Goal: Information Seeking & Learning: Learn about a topic

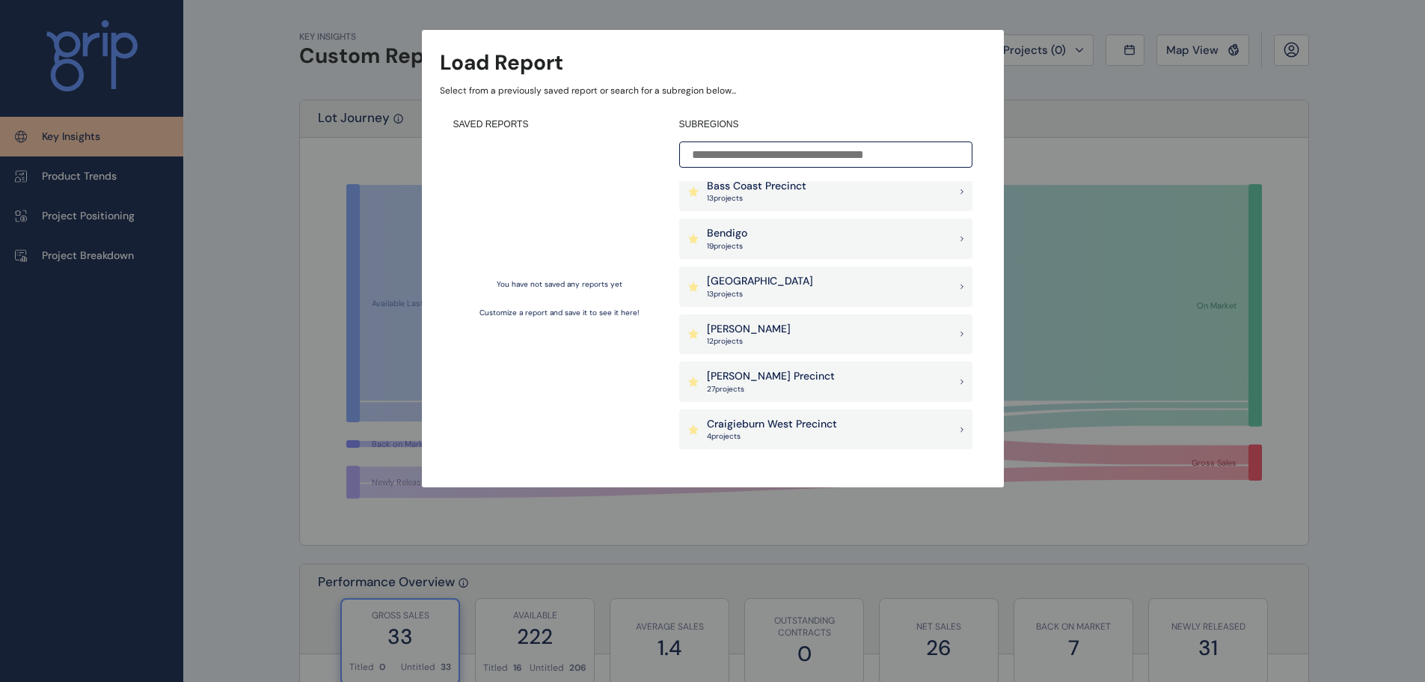
scroll to position [150, 0]
click at [782, 293] on p "13 project s" at bounding box center [757, 296] width 100 height 10
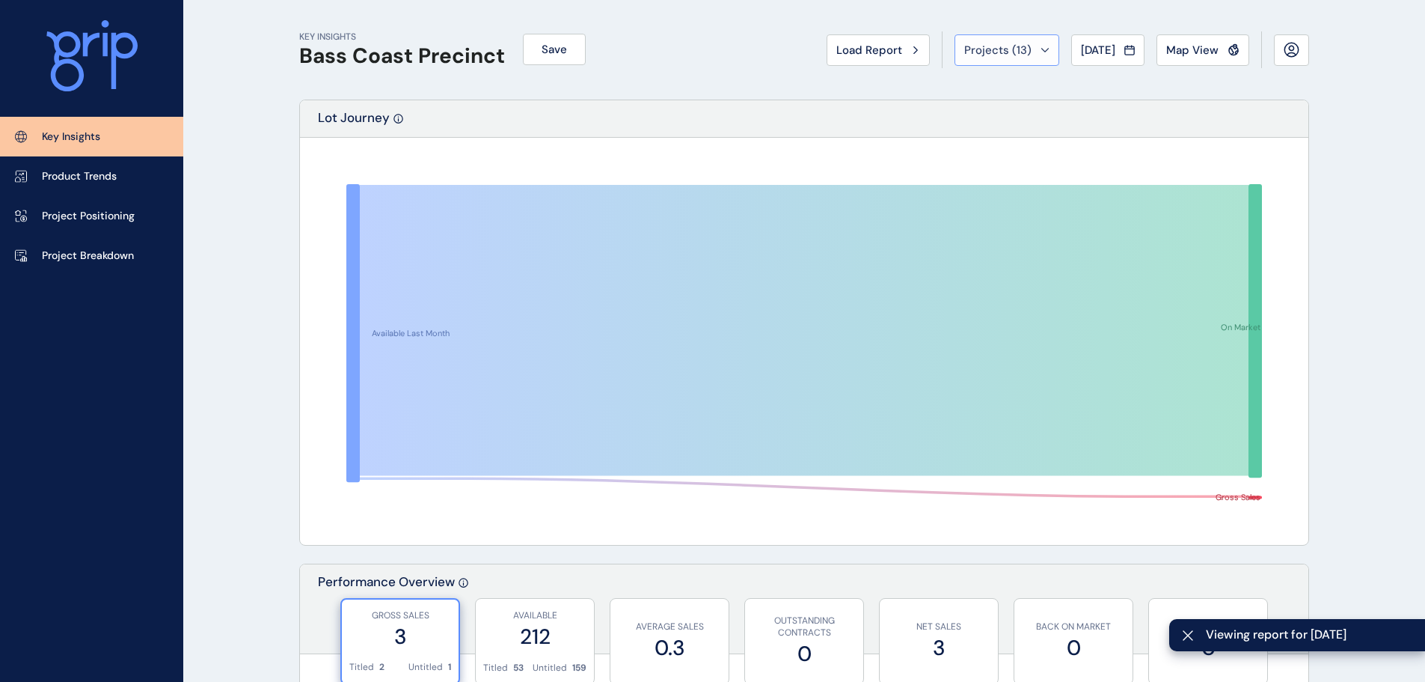
click at [1038, 49] on button "Projects ( 13 )" at bounding box center [1007, 49] width 105 height 31
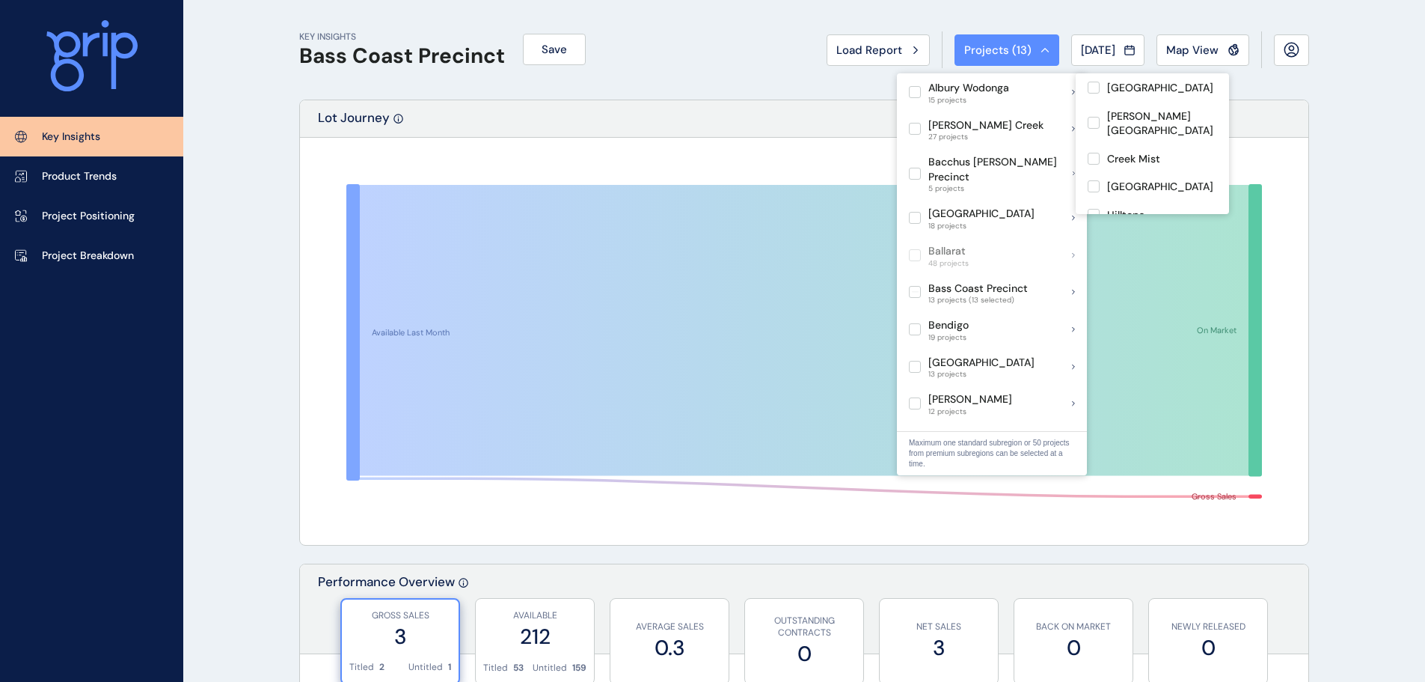
click at [757, 143] on div "Available Last Month On Market Gross Sales" at bounding box center [804, 341] width 1008 height 407
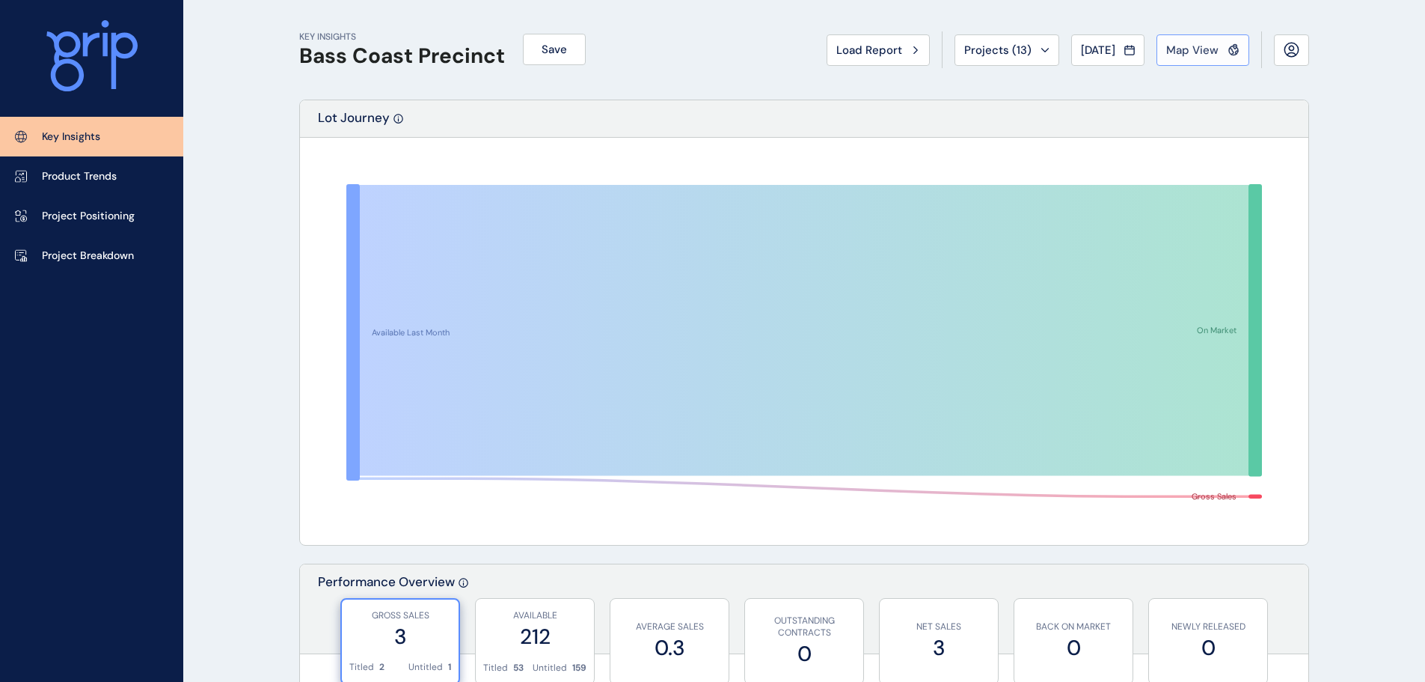
click at [1190, 48] on span "Map View" at bounding box center [1192, 50] width 52 height 15
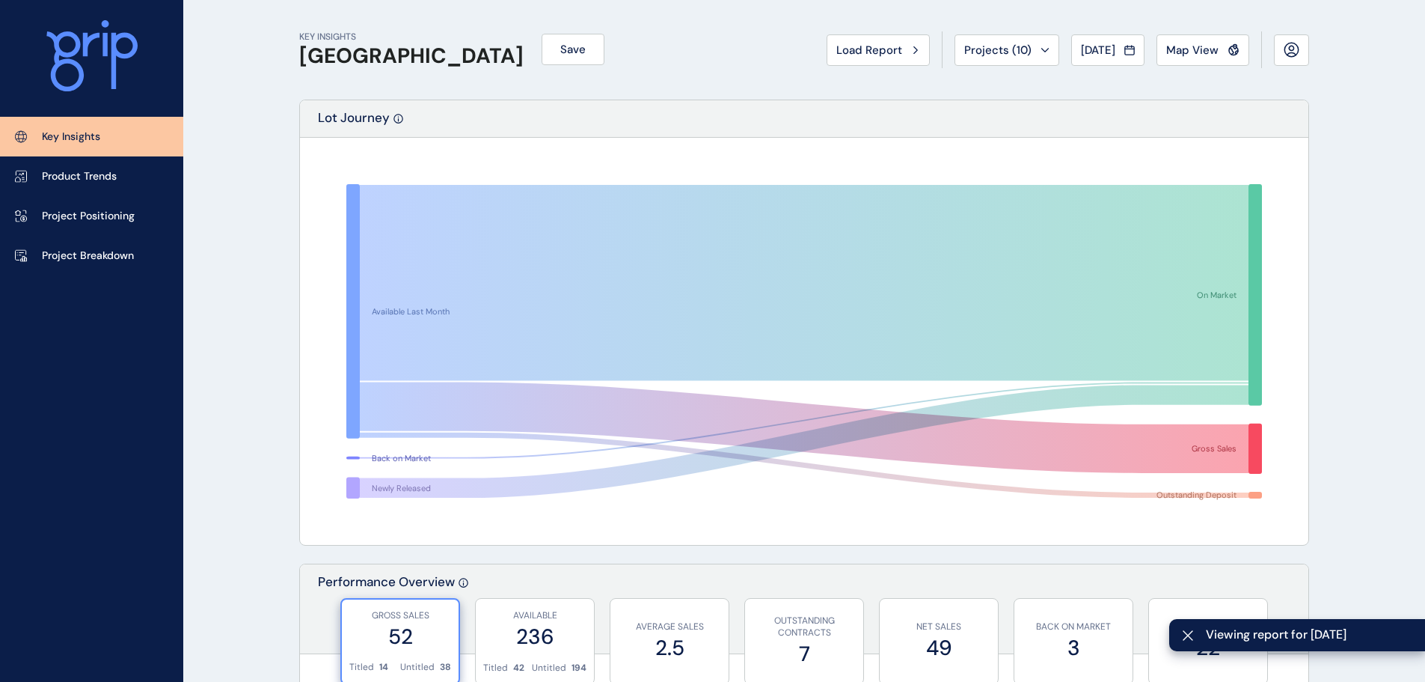
click at [1185, 62] on button "Map View" at bounding box center [1203, 49] width 93 height 31
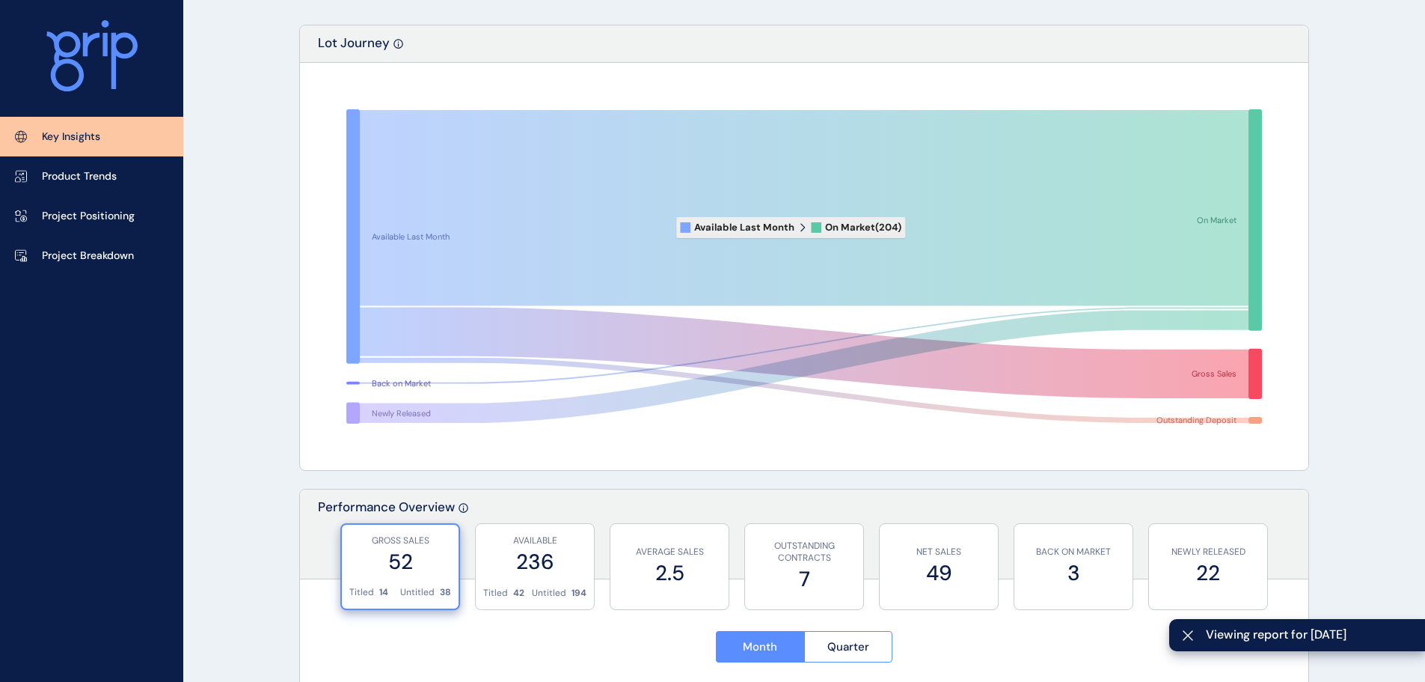
scroll to position [150, 0]
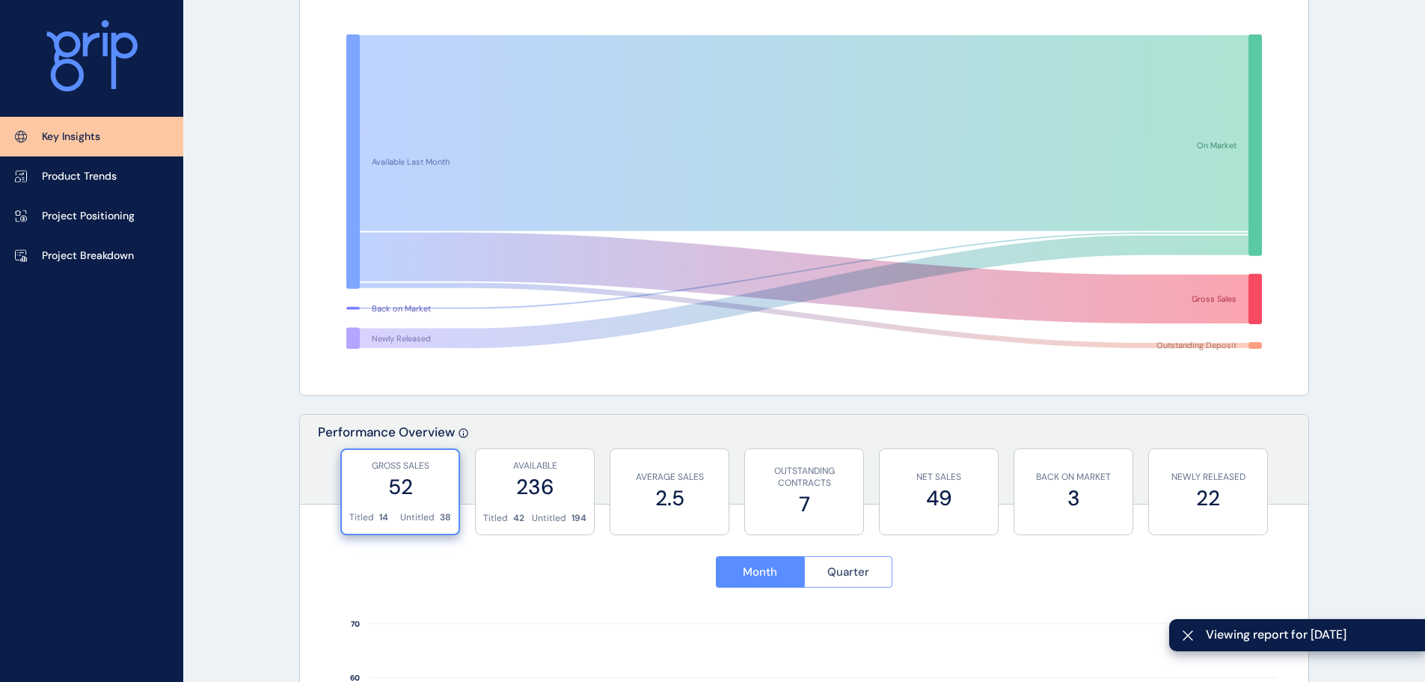
click at [826, 584] on button "Quarter" at bounding box center [848, 571] width 89 height 31
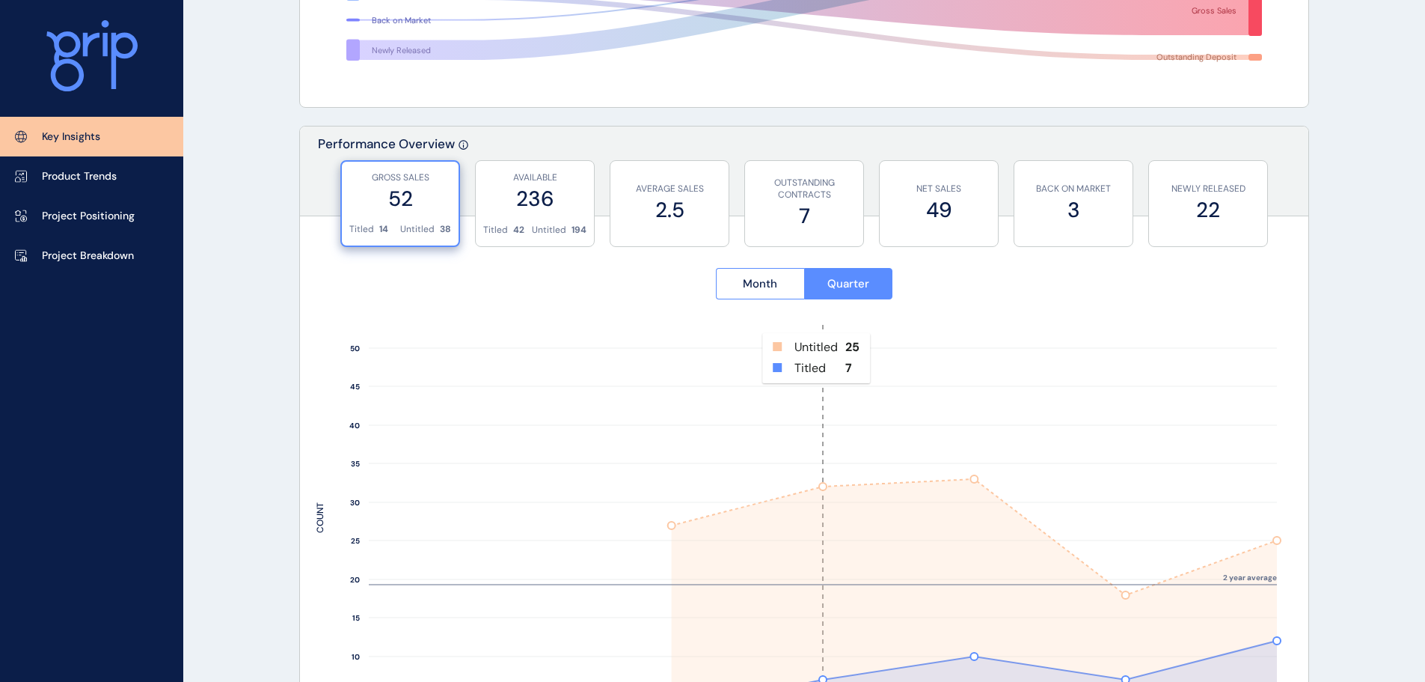
scroll to position [449, 0]
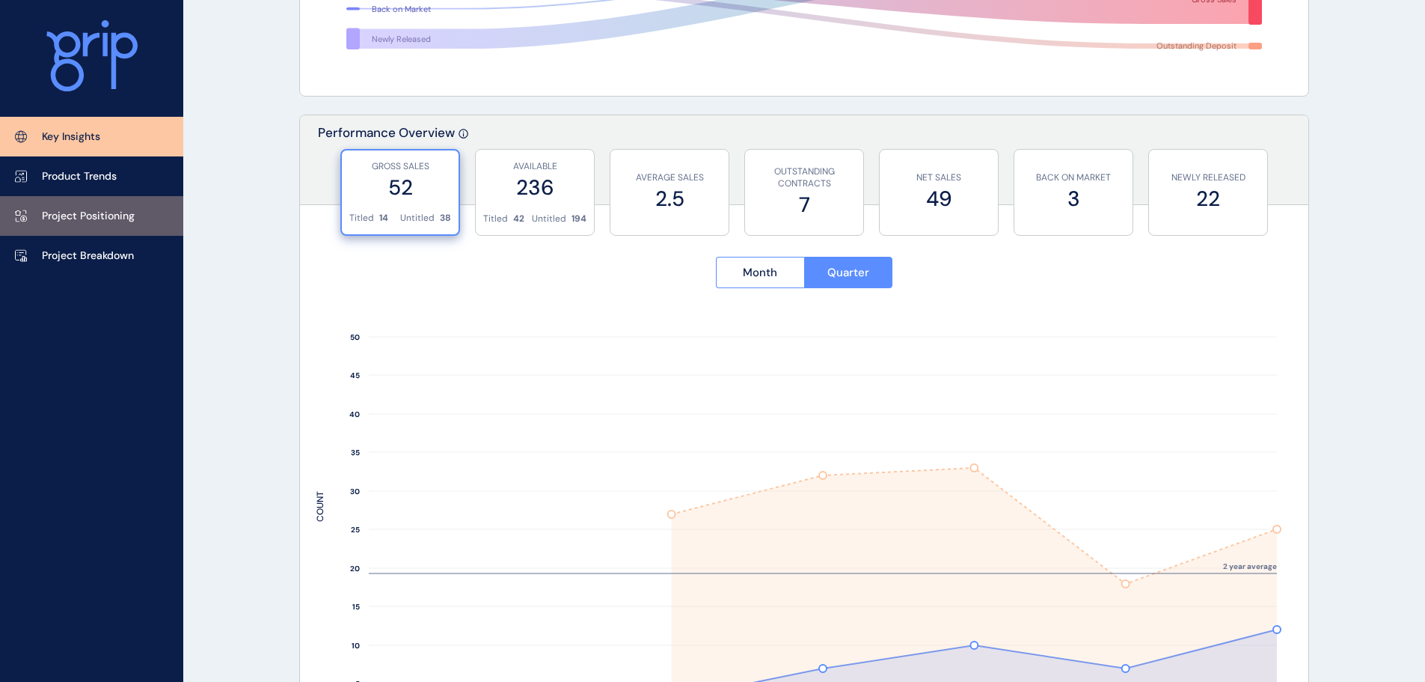
click at [88, 221] on p "Project Positioning" at bounding box center [88, 216] width 93 height 15
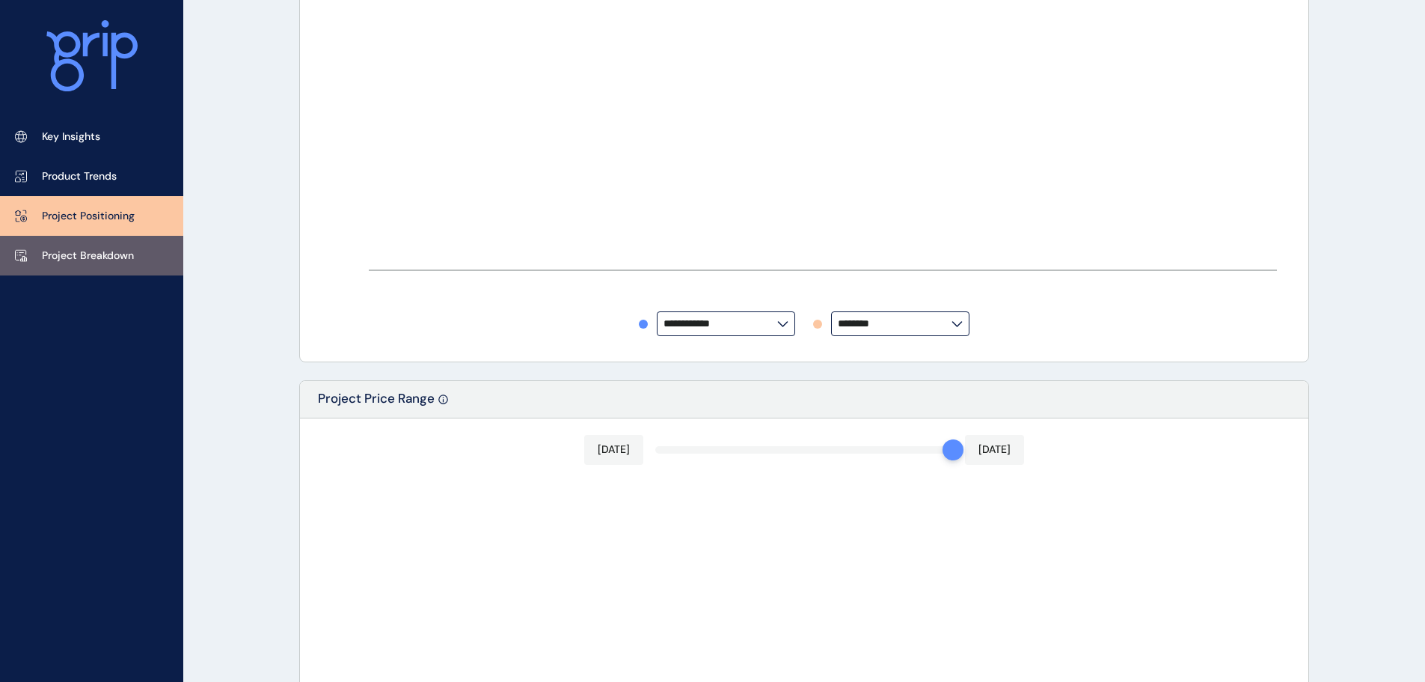
click at [78, 258] on p "Project Breakdown" at bounding box center [88, 255] width 92 height 15
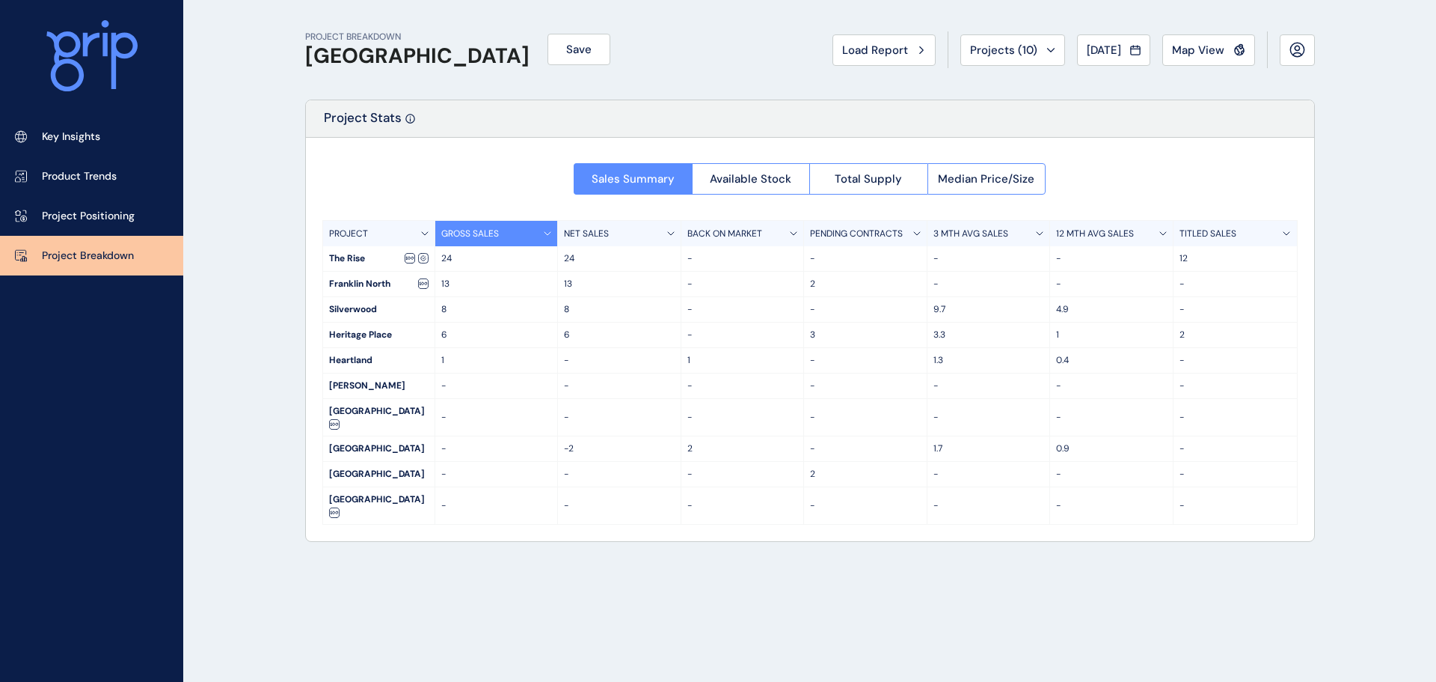
click at [491, 234] on p "GROSS SALES" at bounding box center [470, 233] width 58 height 13
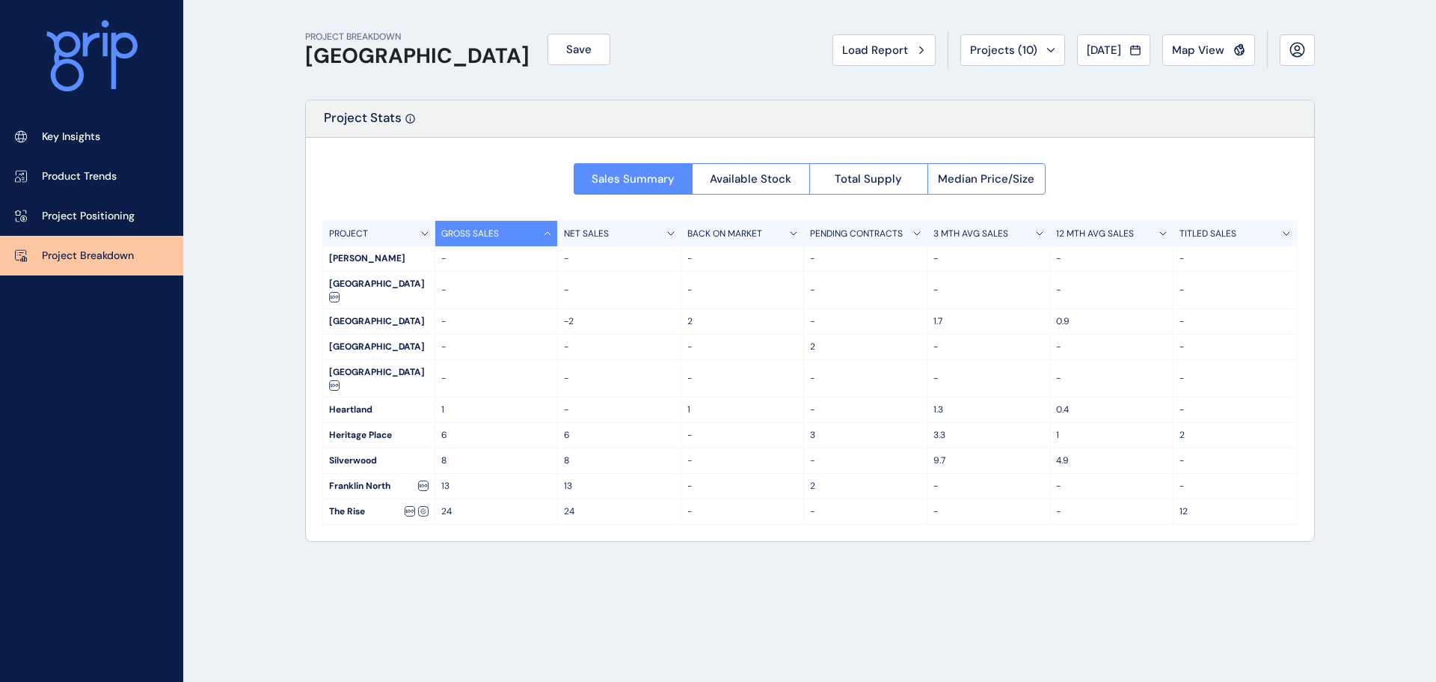
click at [491, 234] on p "GROSS SALES" at bounding box center [470, 233] width 58 height 13
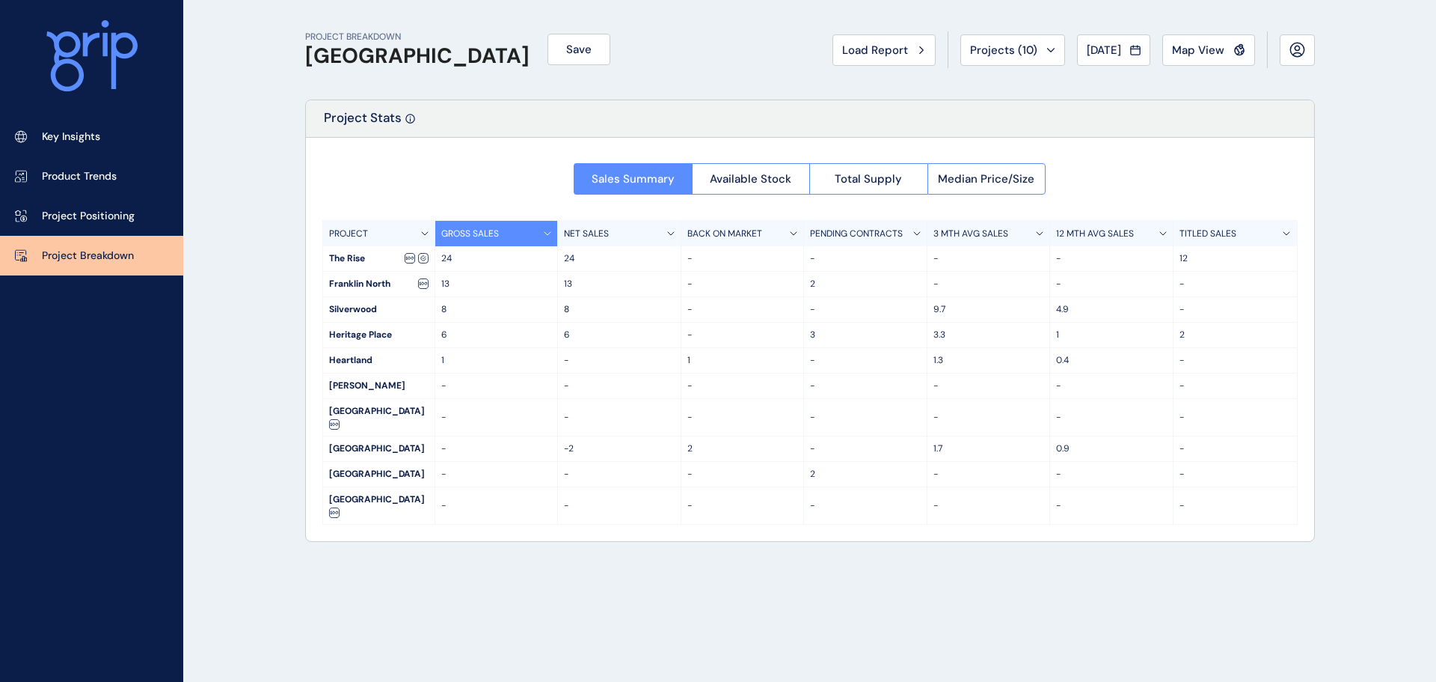
click at [610, 236] on div "NET SALES" at bounding box center [619, 233] width 123 height 25
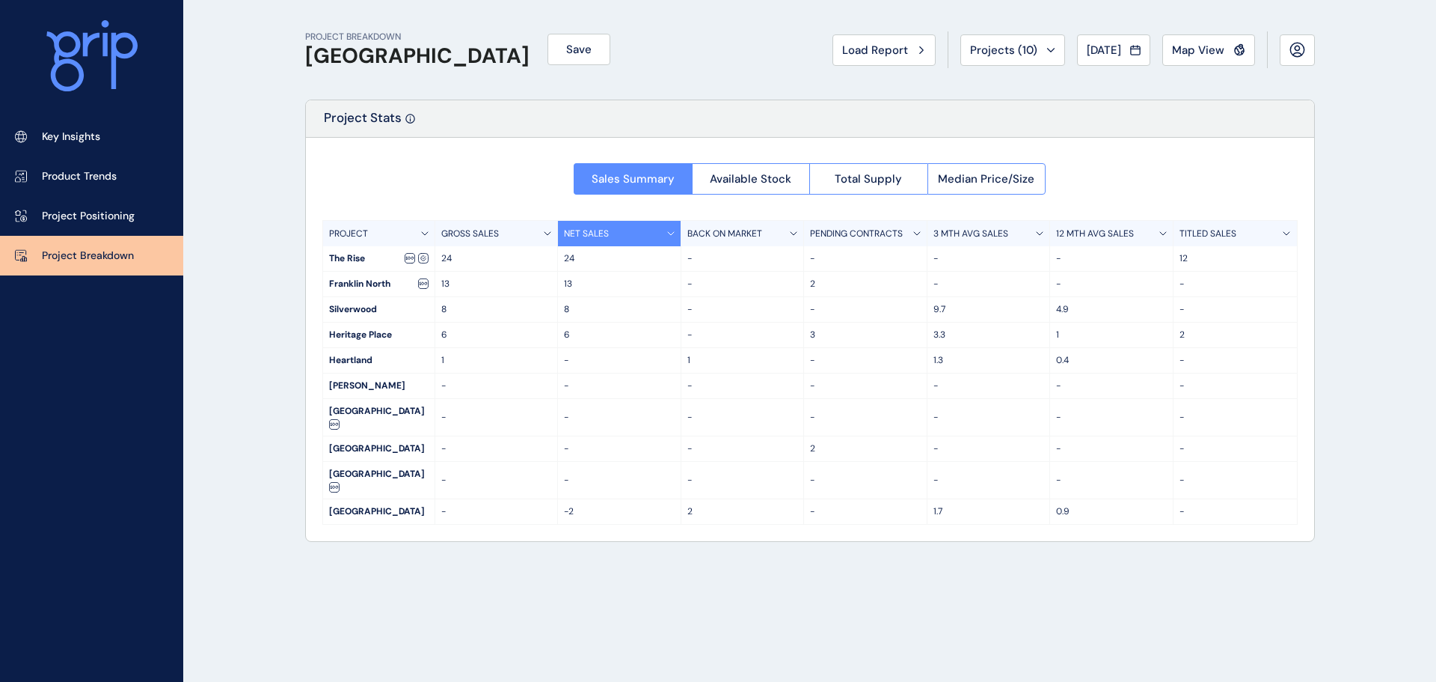
click at [610, 236] on div "NET SALES" at bounding box center [619, 233] width 123 height 25
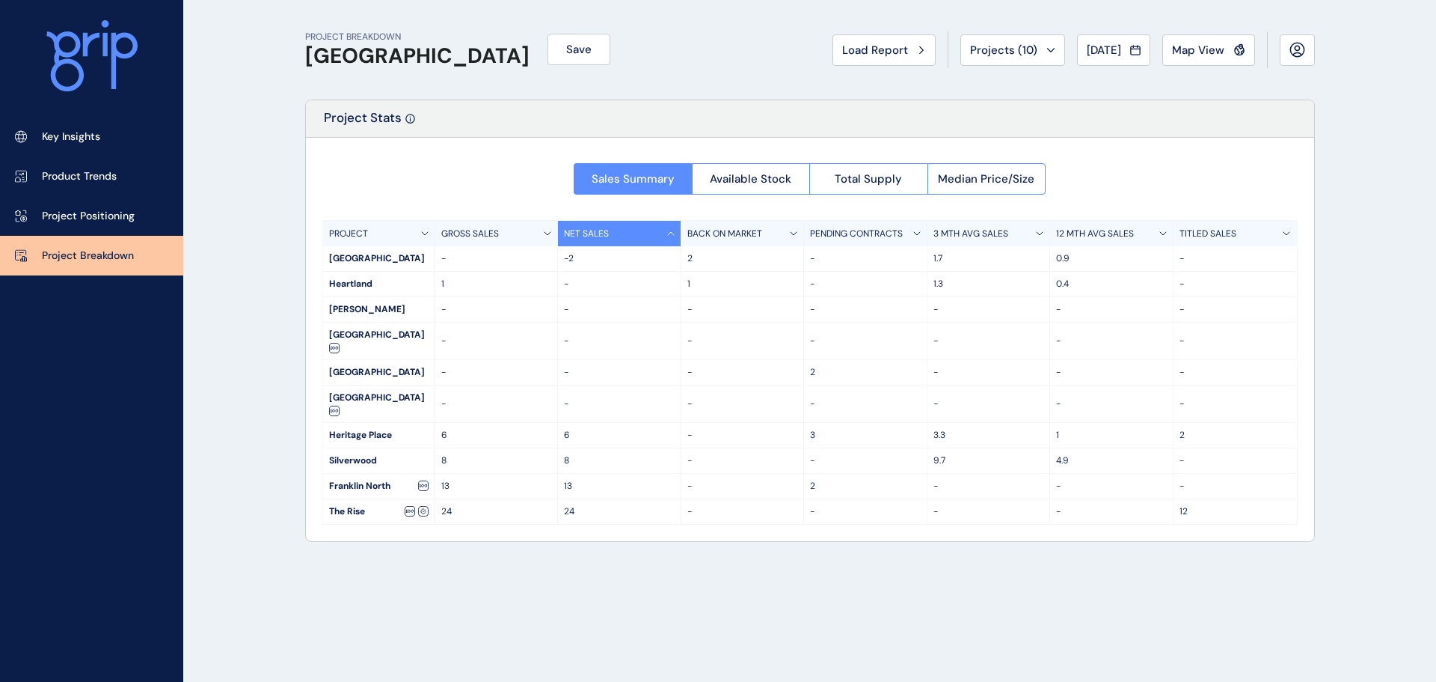
click at [610, 236] on div "NET SALES" at bounding box center [619, 233] width 123 height 25
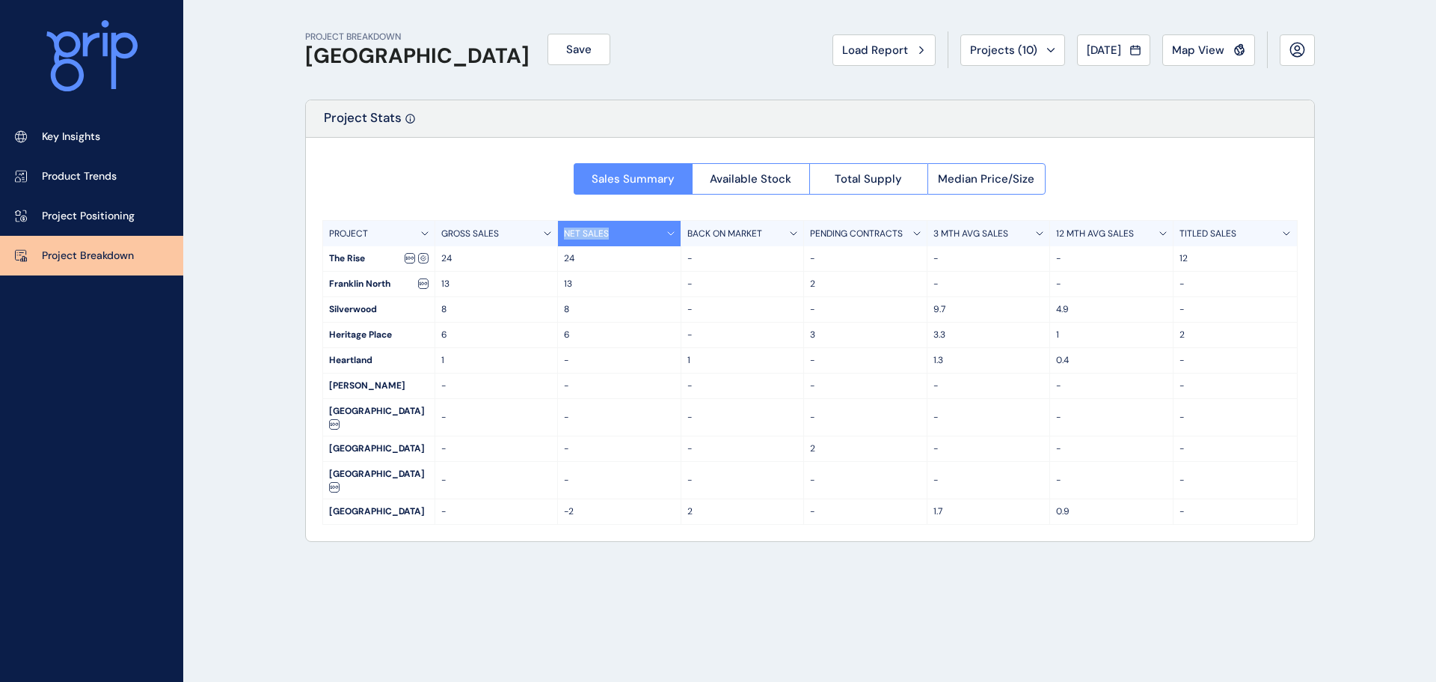
click at [610, 236] on div "NET SALES" at bounding box center [619, 233] width 123 height 25
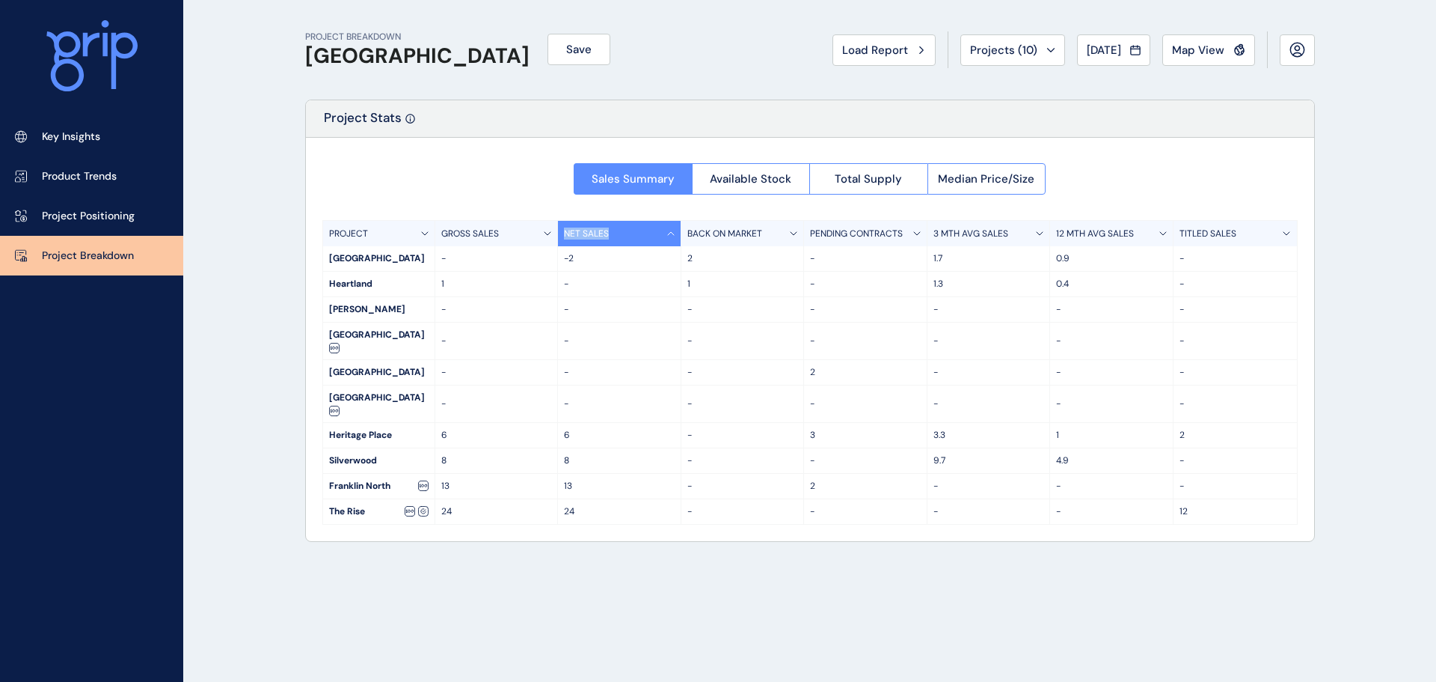
click at [610, 236] on div "NET SALES" at bounding box center [619, 233] width 123 height 25
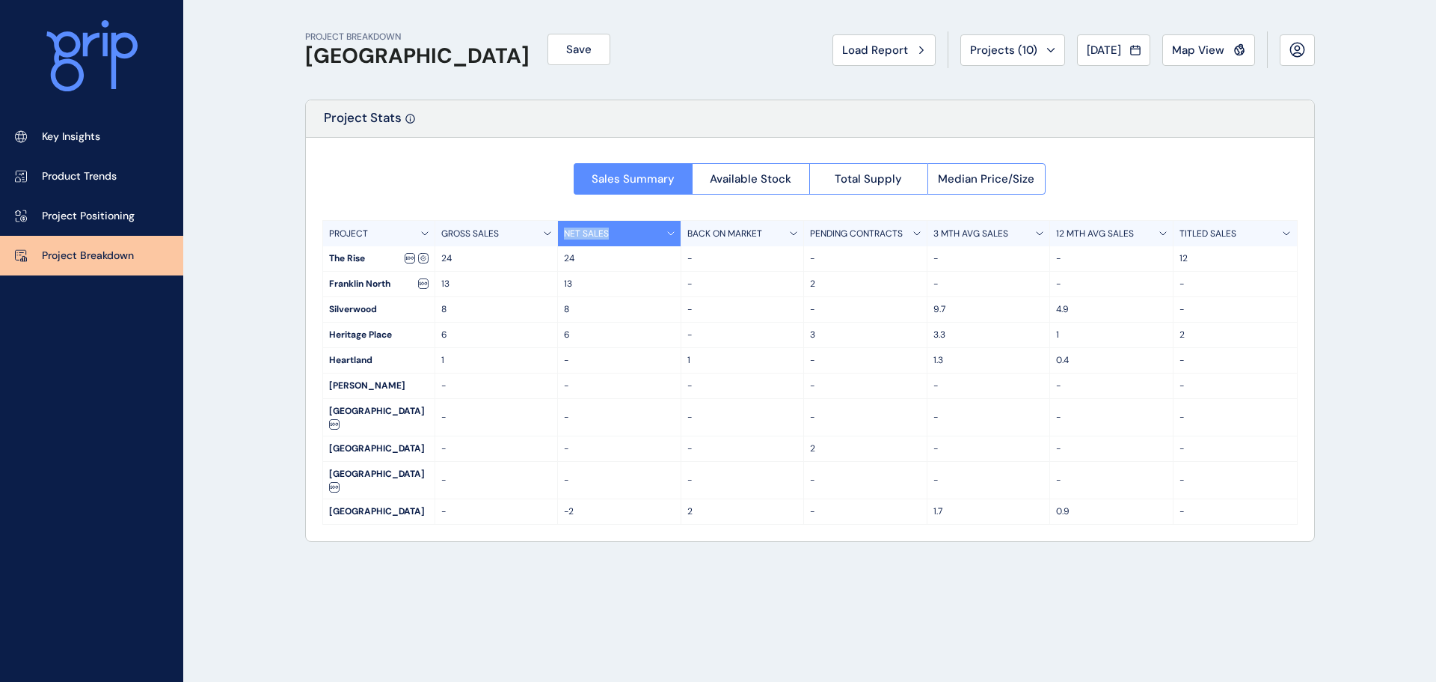
click at [610, 236] on div "NET SALES" at bounding box center [619, 233] width 123 height 25
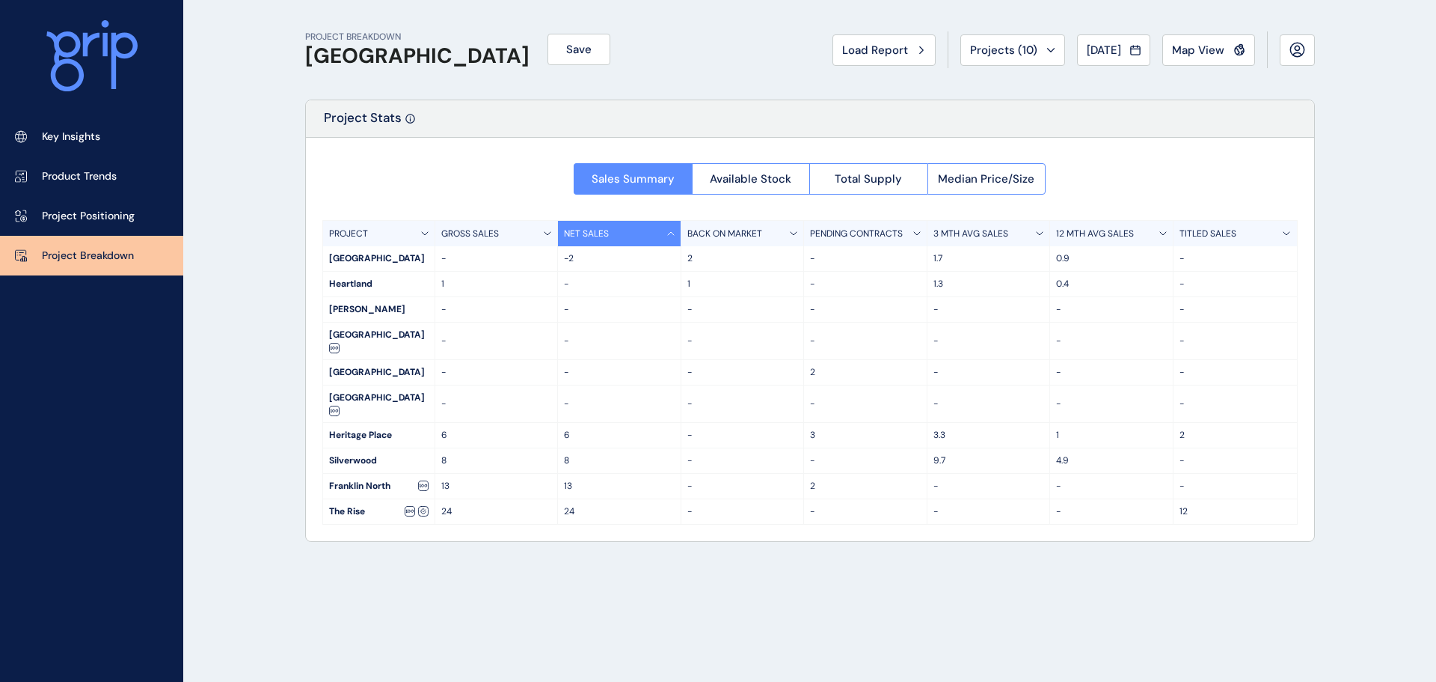
click at [862, 203] on div "Sales Summary Available Stock Total Supply Median Price/Size PROJECT GROSS SALE…" at bounding box center [810, 339] width 1008 height 403
click at [852, 230] on p "PENDING CONTRACTS" at bounding box center [856, 233] width 93 height 13
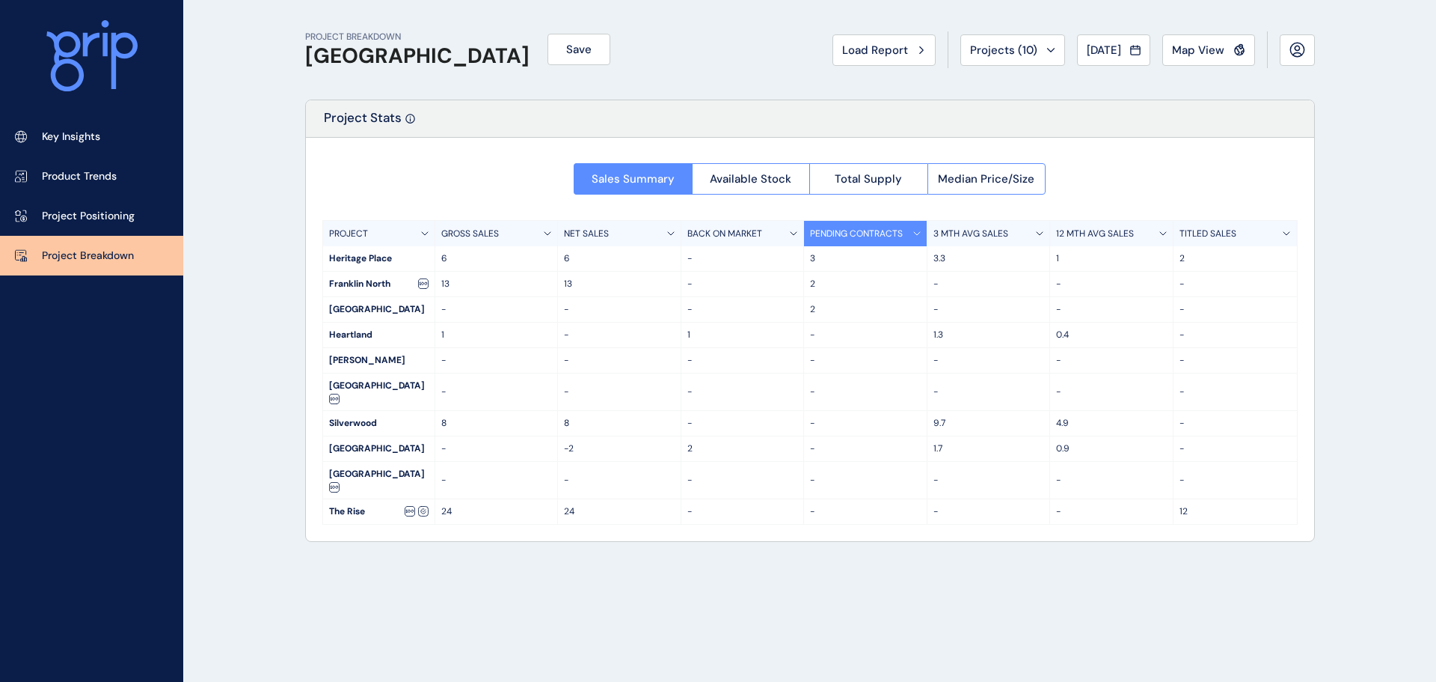
click at [854, 162] on div "Sales Summary Available Stock Total Supply Median Price/Size" at bounding box center [810, 174] width 472 height 40
click at [853, 175] on span "Total Supply" at bounding box center [868, 178] width 67 height 15
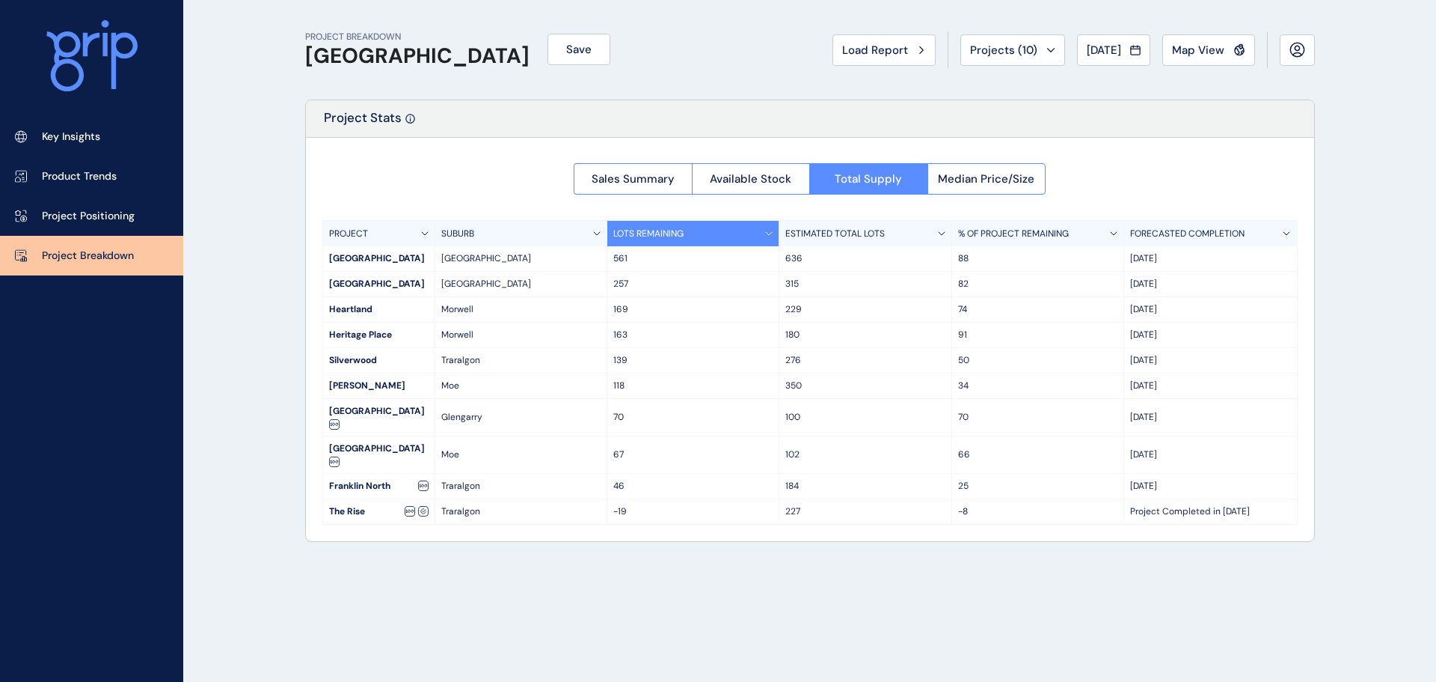
click at [512, 230] on div "SUBURB" at bounding box center [521, 233] width 172 height 25
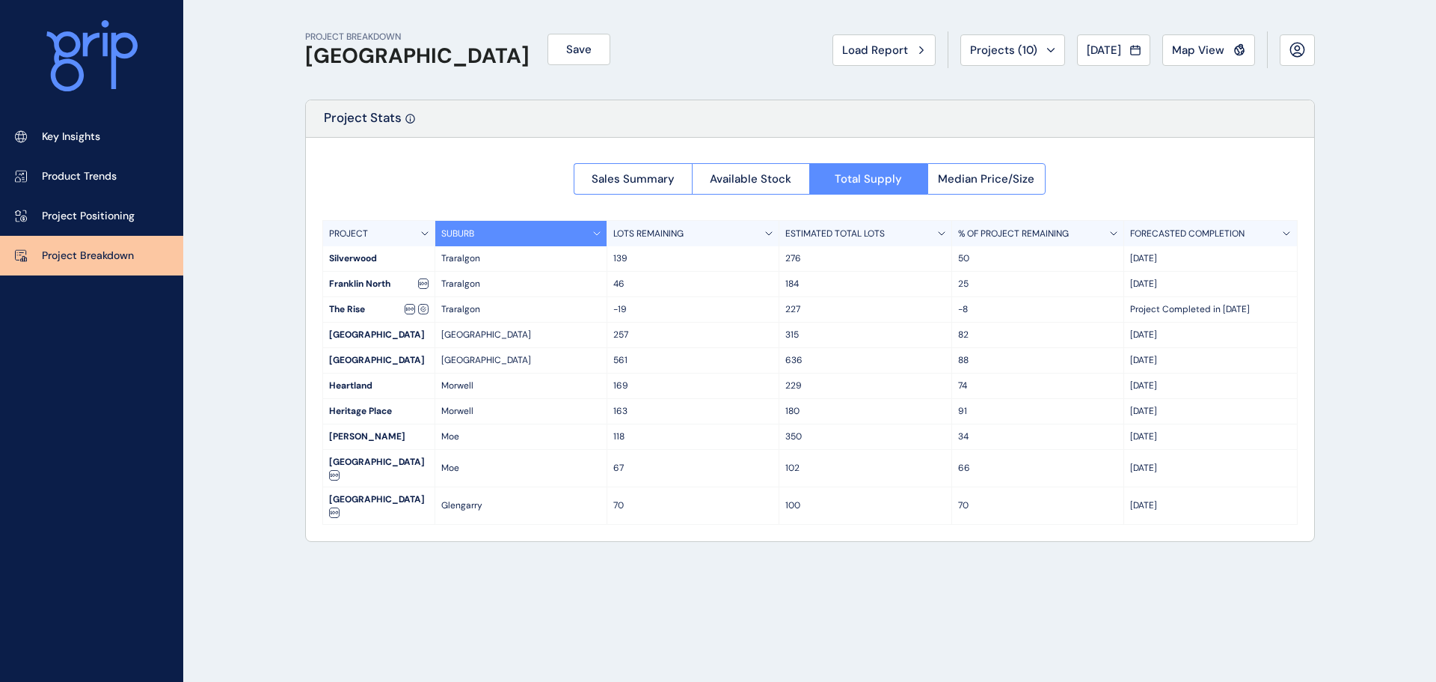
click at [764, 263] on p "139" at bounding box center [692, 258] width 159 height 13
click at [465, 275] on div "Traralgon" at bounding box center [521, 284] width 172 height 25
click at [507, 236] on div "SUBURB" at bounding box center [521, 233] width 172 height 25
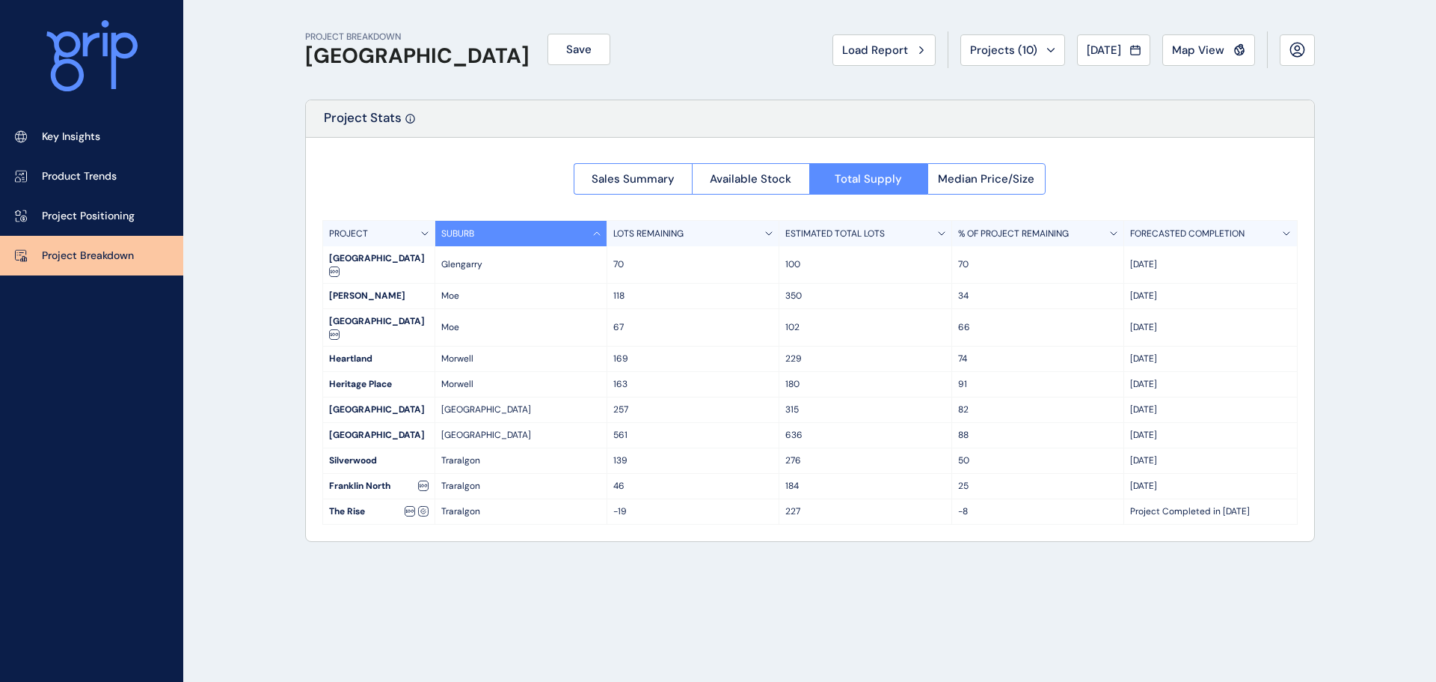
click at [507, 236] on div "SUBURB" at bounding box center [521, 233] width 172 height 25
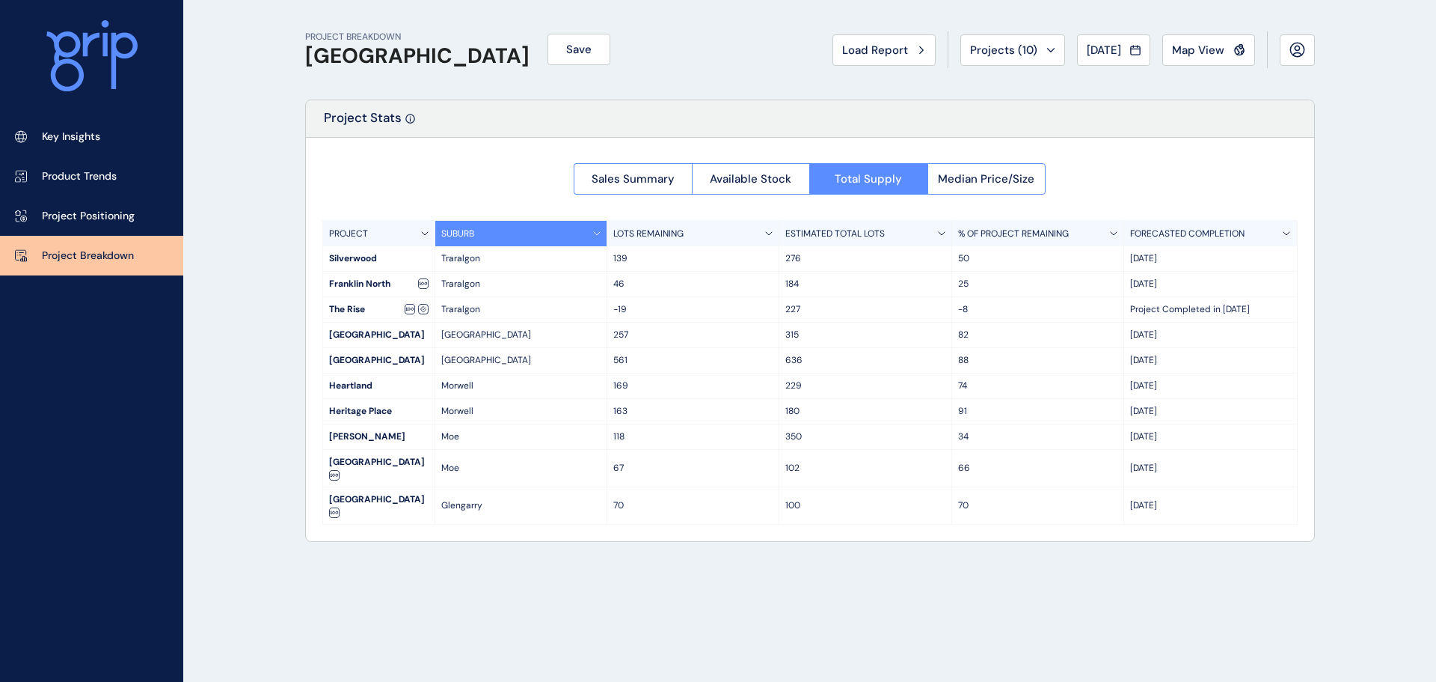
click at [623, 239] on p "LOTS REMAINING" at bounding box center [648, 233] width 70 height 13
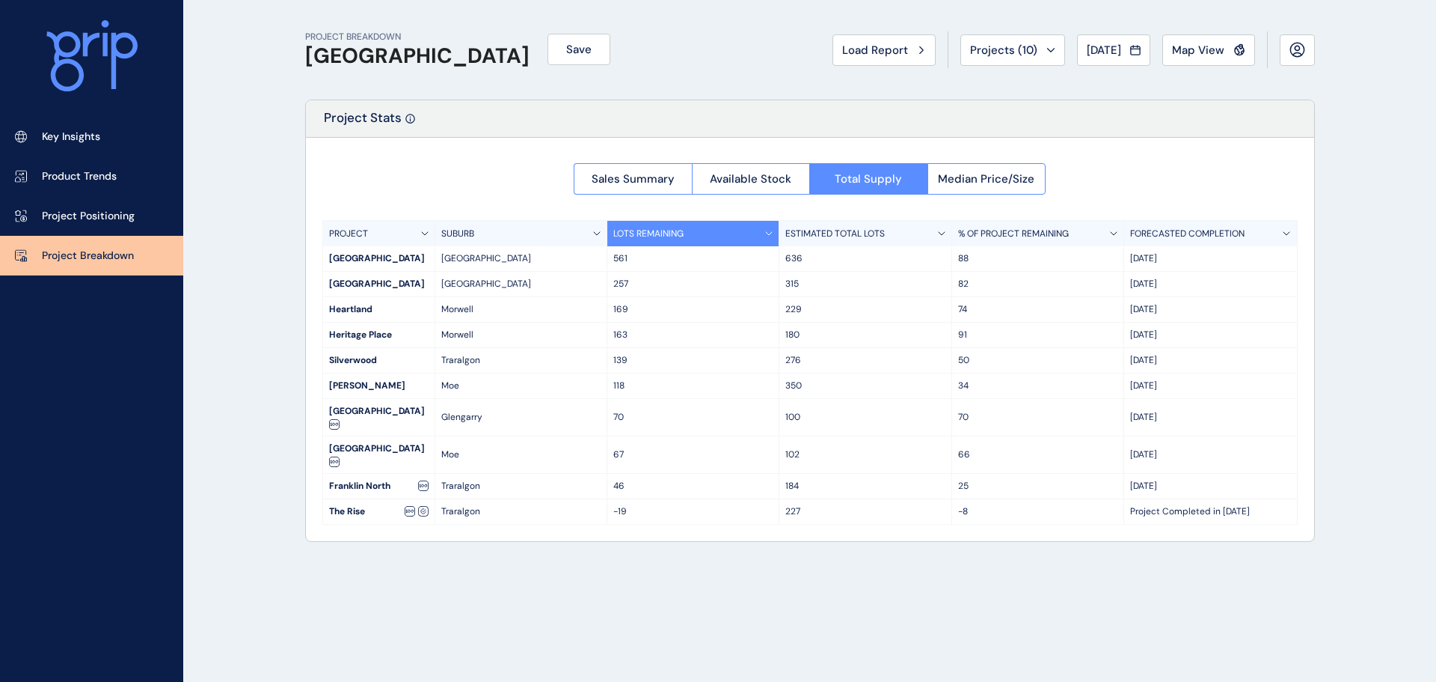
click at [643, 235] on p "LOTS REMAINING" at bounding box center [648, 233] width 70 height 13
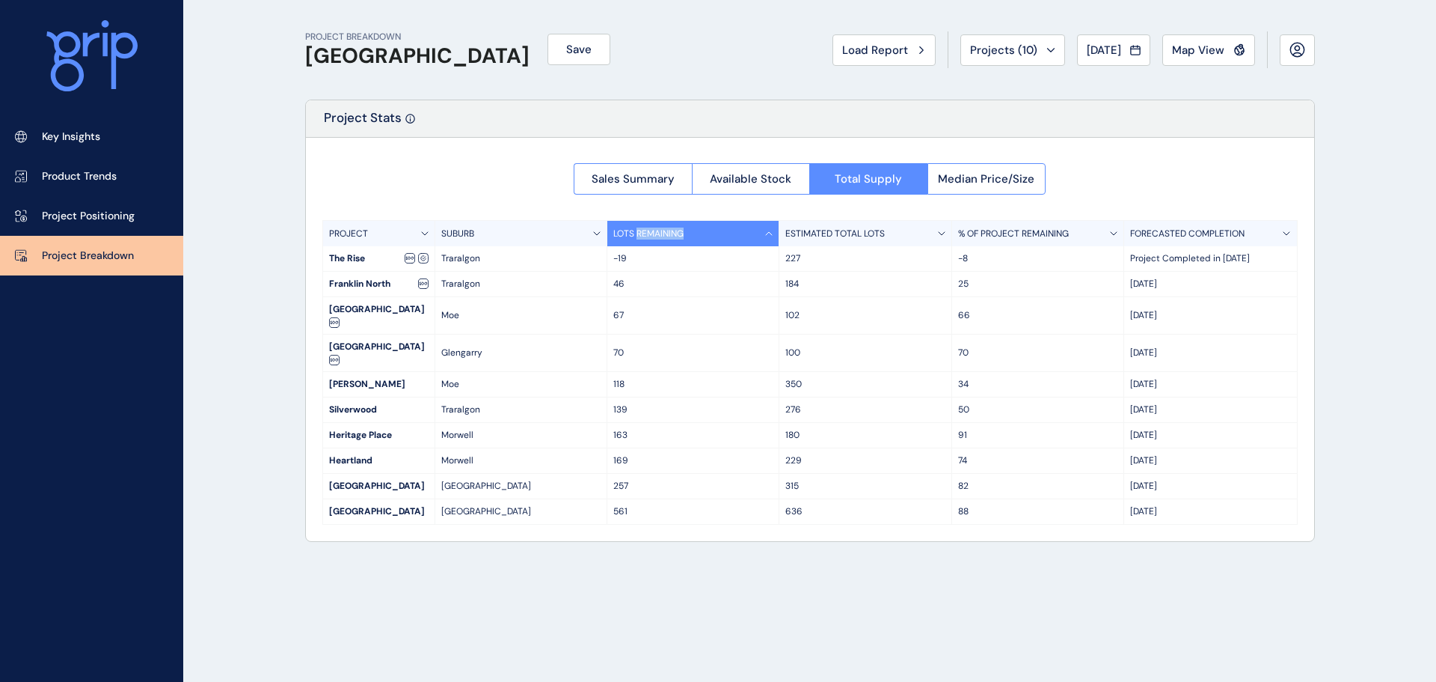
click at [643, 235] on p "LOTS REMAINING" at bounding box center [648, 233] width 70 height 13
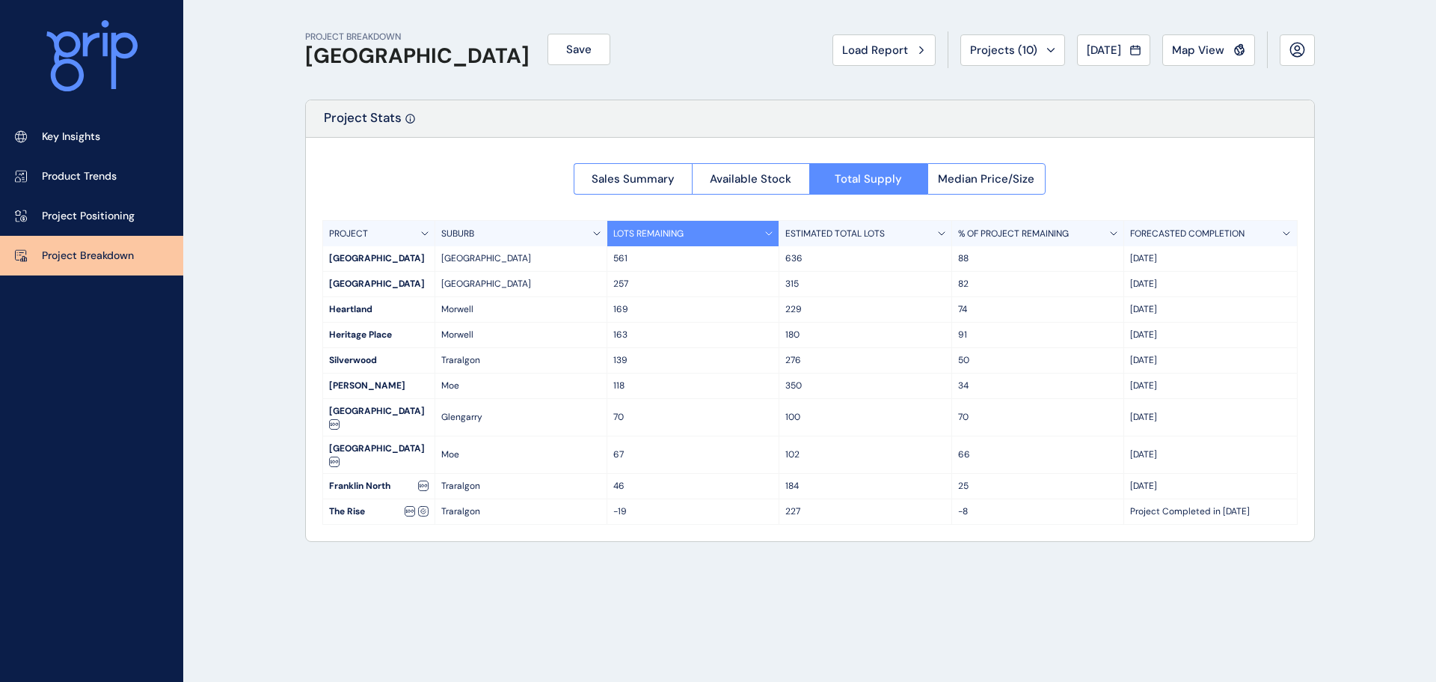
click at [544, 206] on div "Sales Summary Available Stock Total Supply Median Price/Size PROJECT SUBURB LOT…" at bounding box center [810, 339] width 1008 height 403
click at [768, 187] on button "Available Stock" at bounding box center [751, 178] width 118 height 31
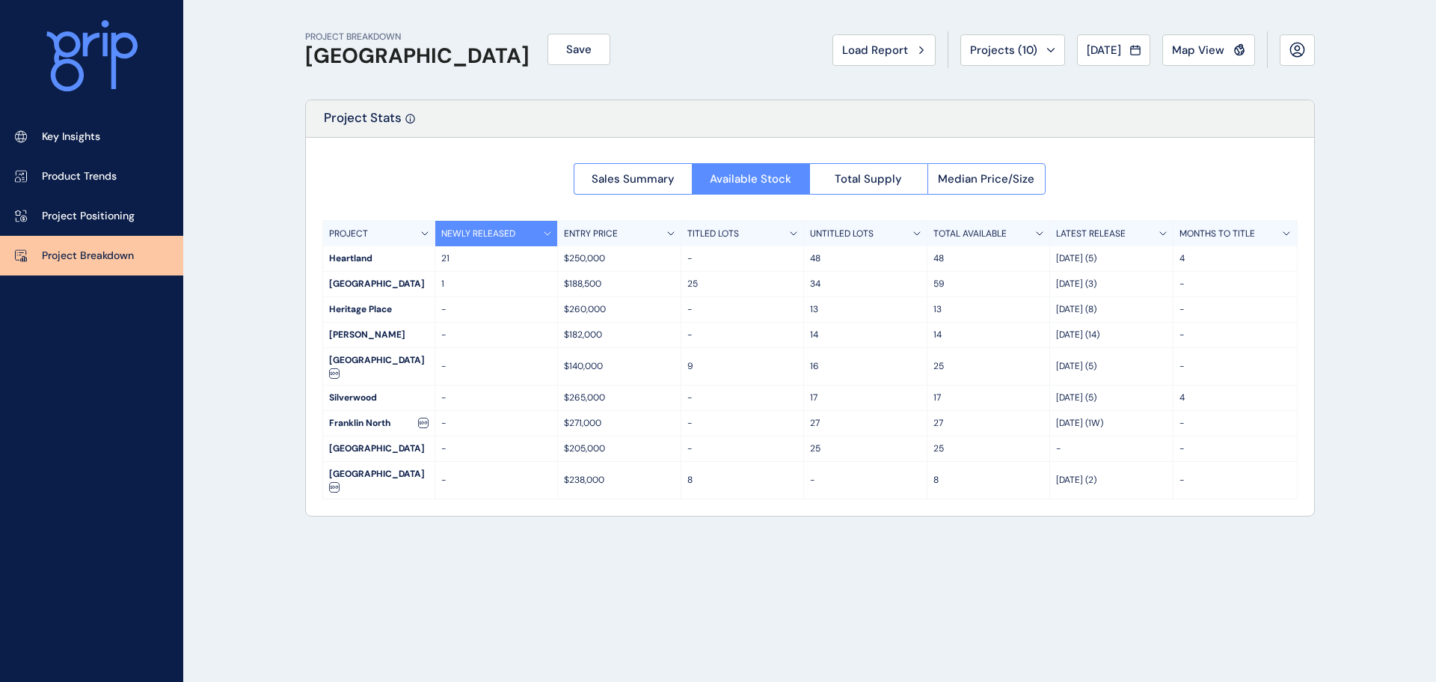
click at [606, 461] on div "$205,000" at bounding box center [619, 448] width 123 height 25
click at [592, 454] on p "$205,000" at bounding box center [619, 448] width 111 height 13
click at [727, 455] on p "-" at bounding box center [743, 448] width 111 height 13
click at [855, 455] on p "25" at bounding box center [865, 448] width 111 height 13
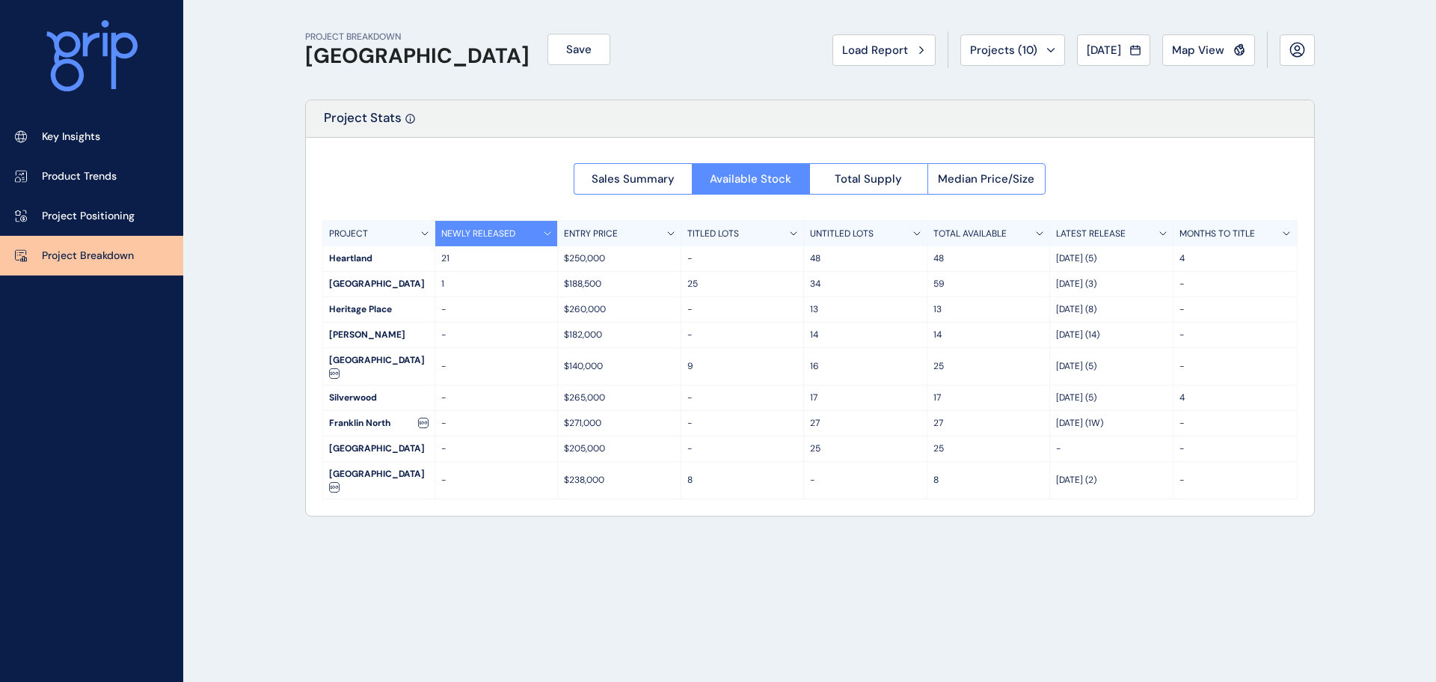
click at [911, 461] on div "25" at bounding box center [865, 448] width 123 height 25
click at [899, 452] on div "25" at bounding box center [865, 448] width 123 height 25
click at [848, 453] on div "25" at bounding box center [865, 448] width 123 height 25
click at [1041, 455] on p "25" at bounding box center [989, 448] width 111 height 13
click at [872, 167] on button "Total Supply" at bounding box center [868, 178] width 118 height 31
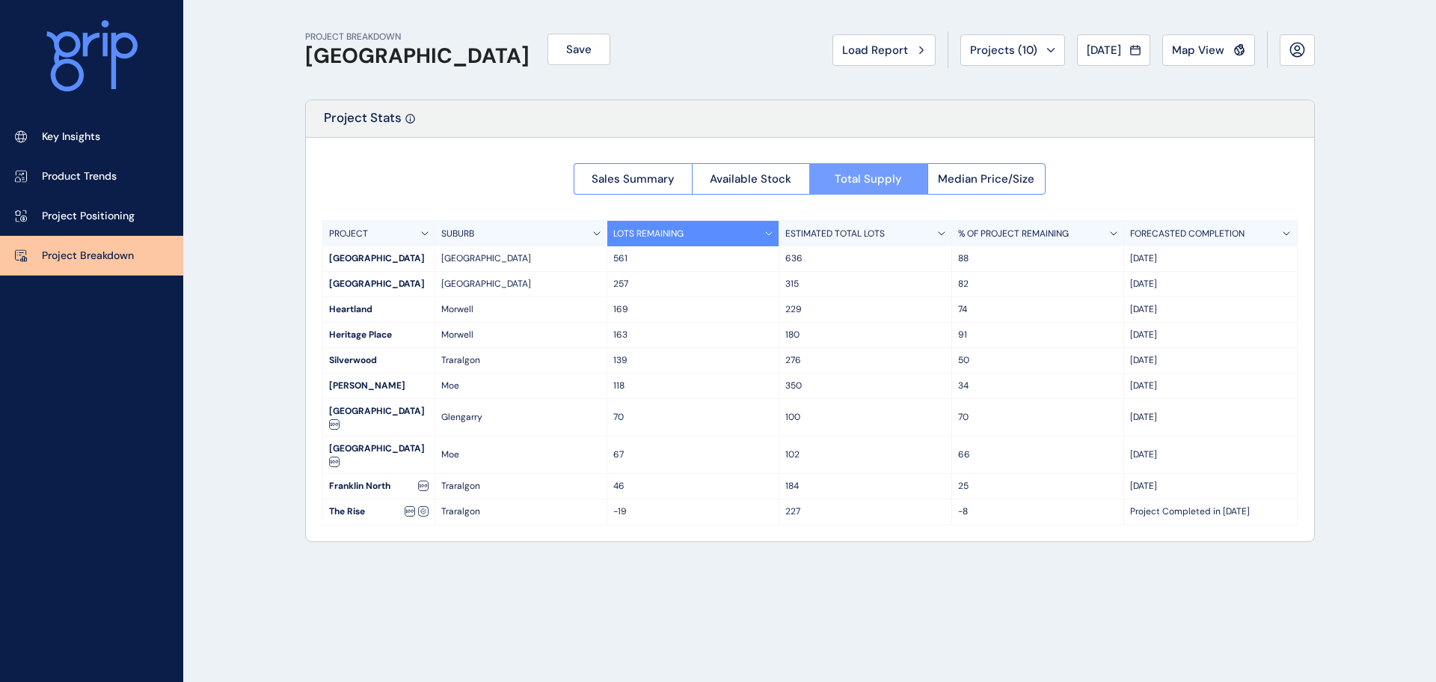
click at [919, 165] on button "Total Supply" at bounding box center [868, 178] width 118 height 31
click at [964, 177] on span "Median Price/Size" at bounding box center [986, 178] width 97 height 15
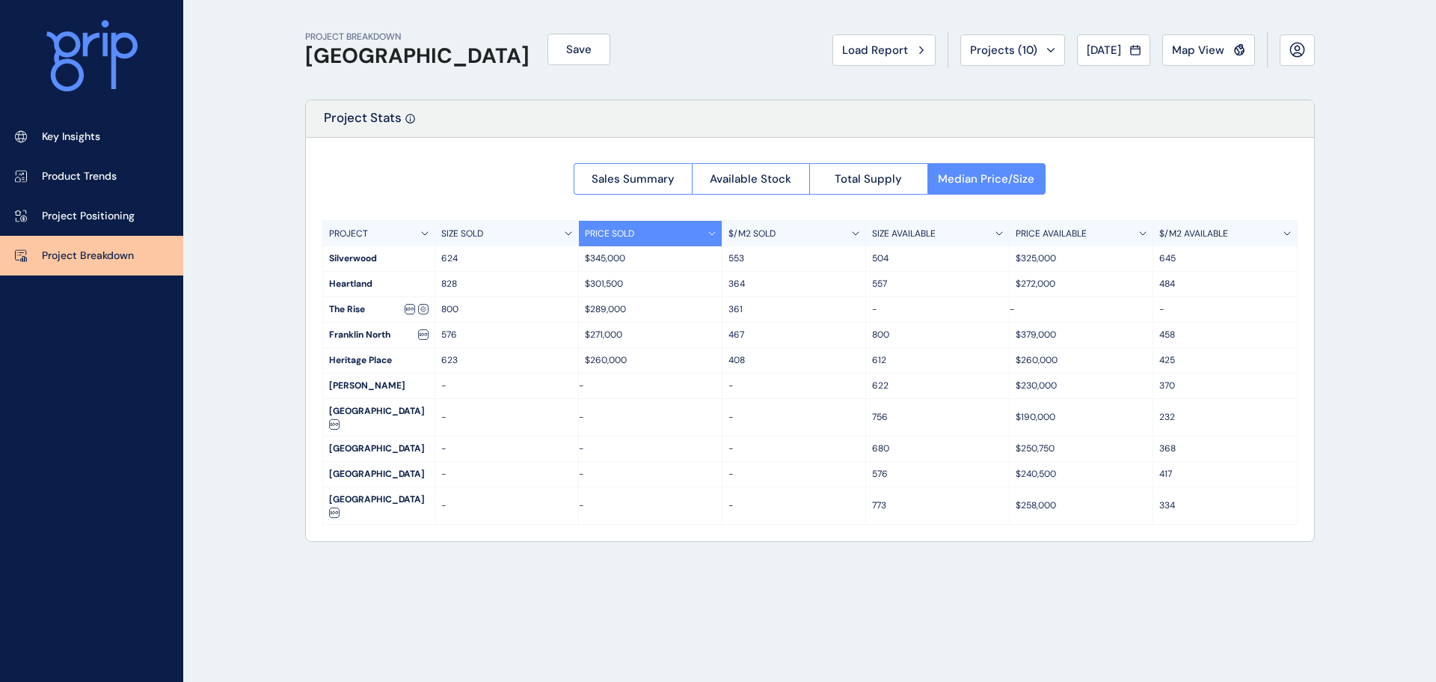
click at [862, 486] on div "-" at bounding box center [795, 474] width 144 height 25
click at [1050, 435] on div "$190,000" at bounding box center [1082, 417] width 144 height 37
click at [586, 190] on button "Sales Summary" at bounding box center [633, 178] width 118 height 31
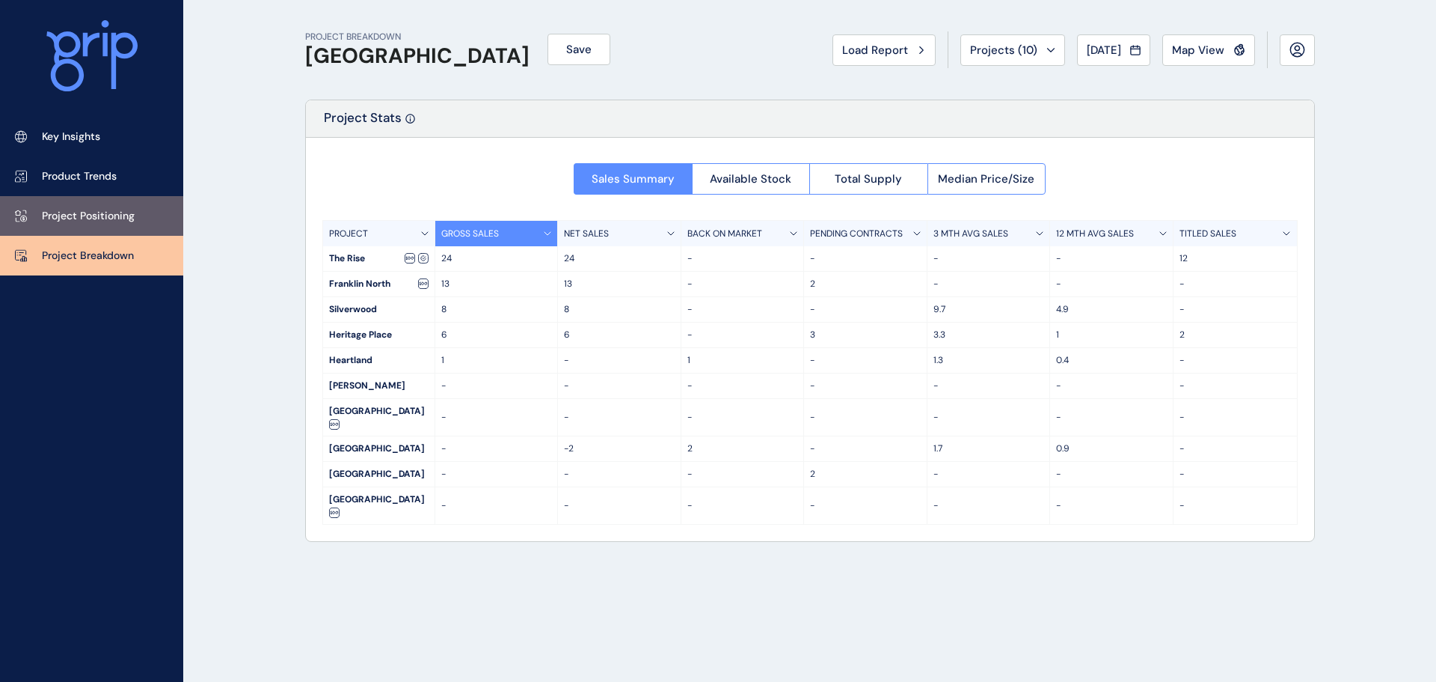
click at [114, 204] on link "Project Positioning" at bounding box center [91, 216] width 183 height 40
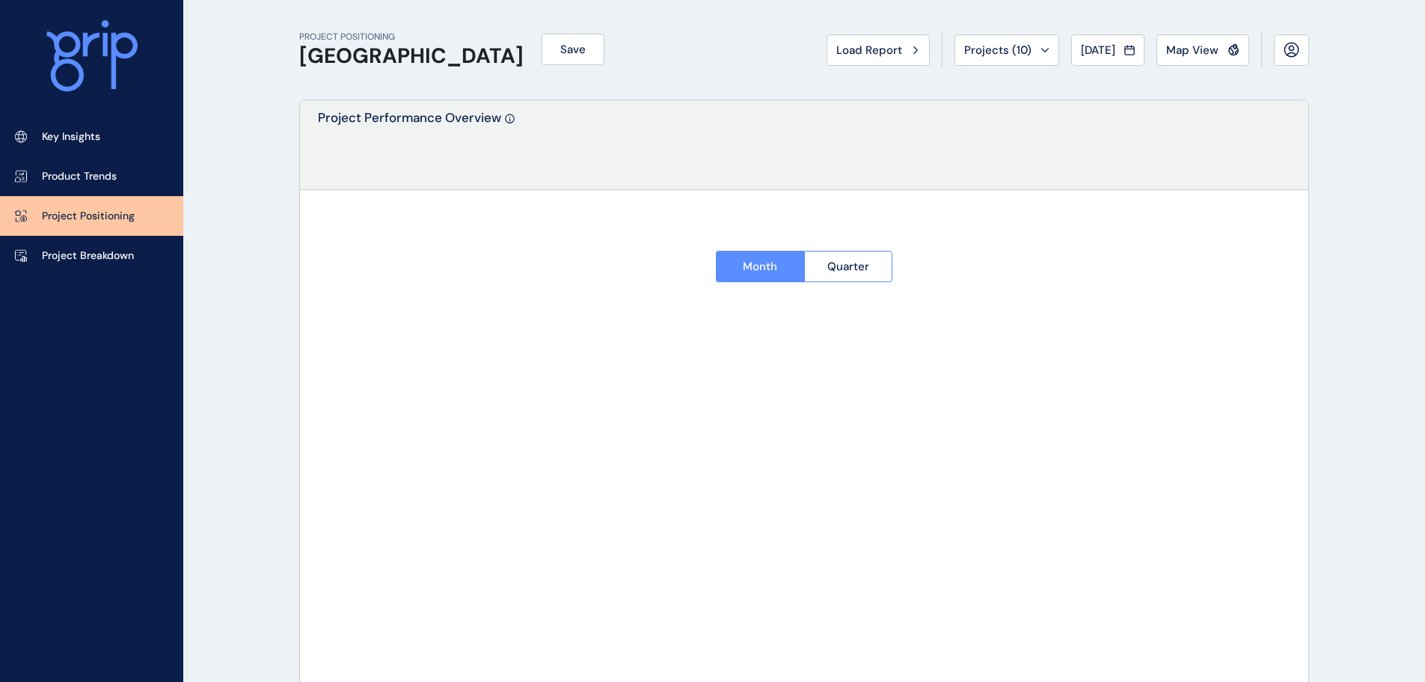
type input "********"
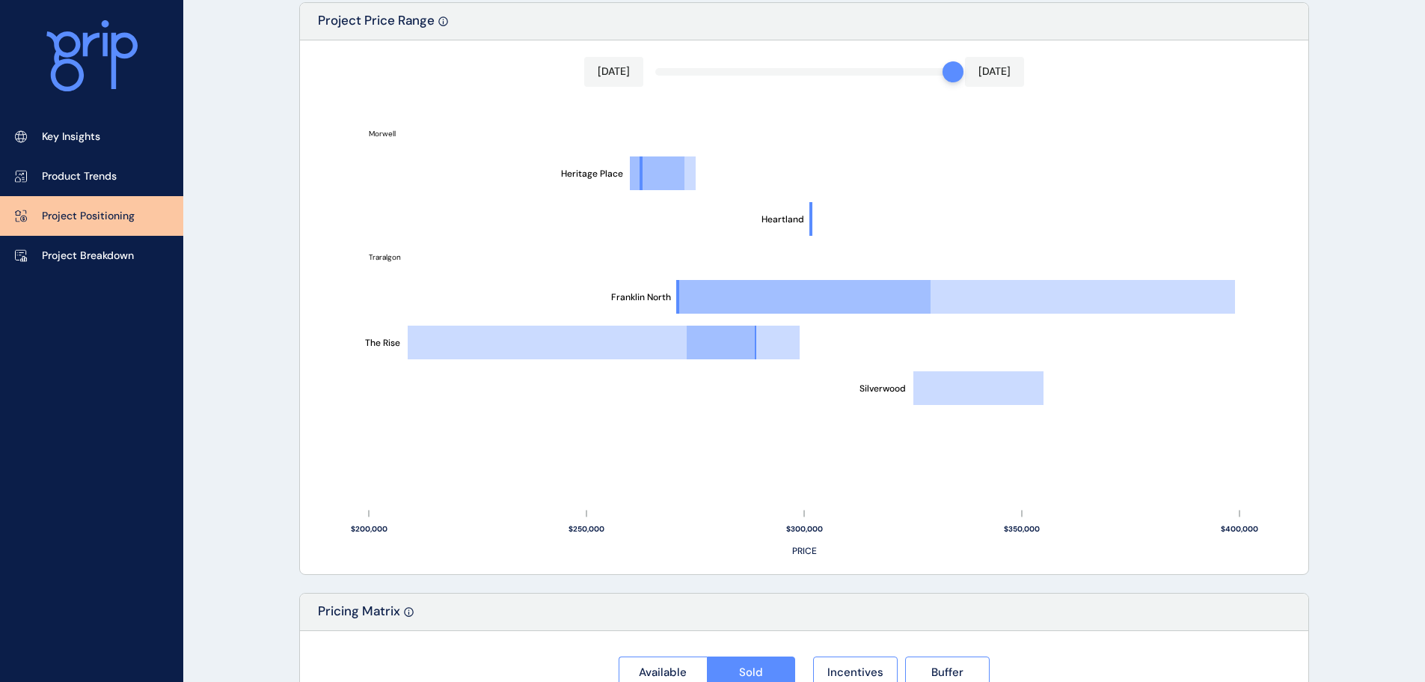
scroll to position [593, 0]
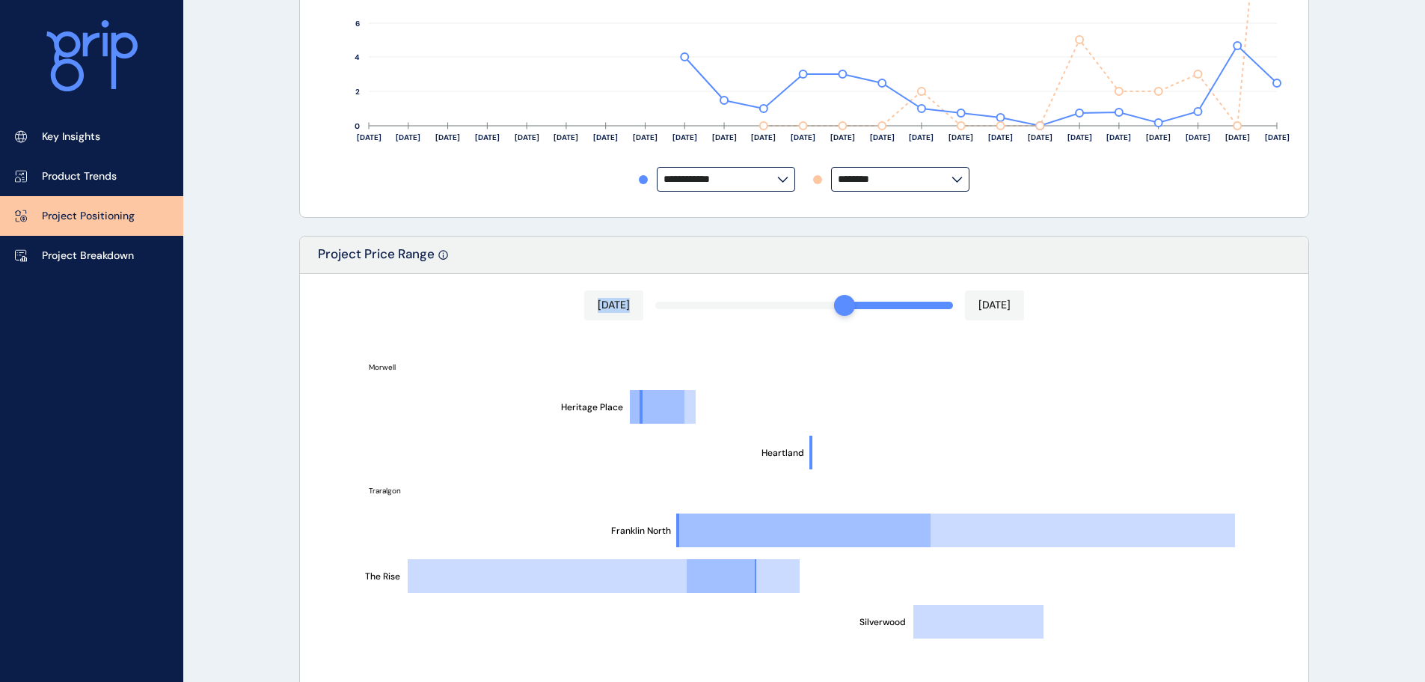
drag, startPoint x: 942, startPoint y: 307, endPoint x: 916, endPoint y: 307, distance: 25.4
click at [827, 305] on div "[DATE] [DATE] [GEOGRAPHIC_DATA] The Rise [GEOGRAPHIC_DATA] [GEOGRAPHIC_DATA] $2…" at bounding box center [804, 540] width 1008 height 533
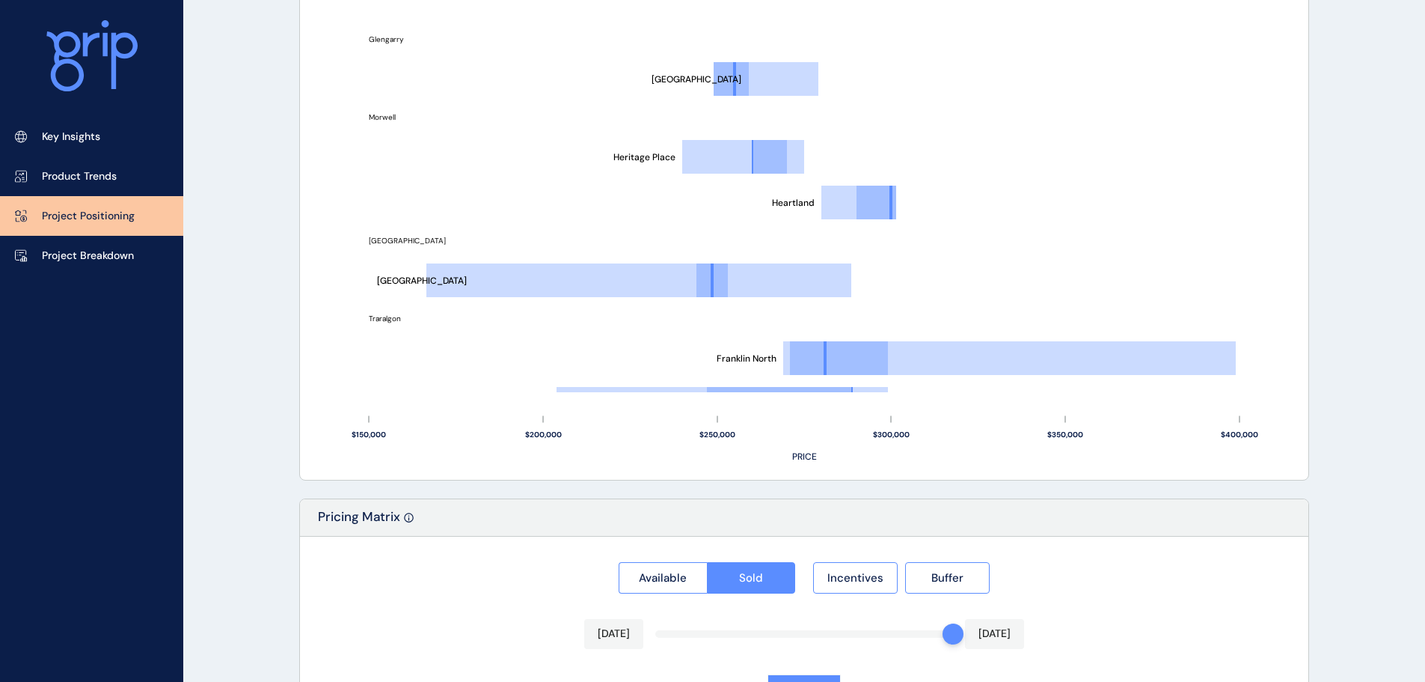
scroll to position [1042, 0]
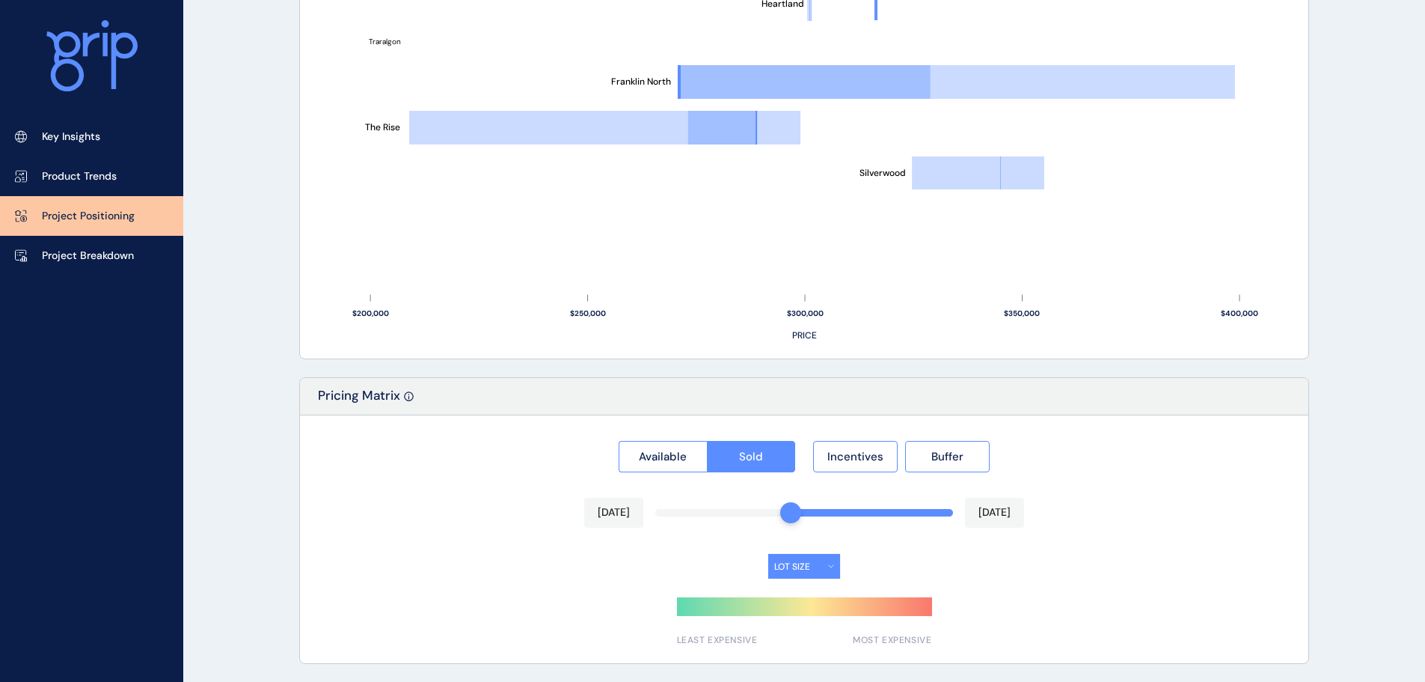
drag, startPoint x: 946, startPoint y: 510, endPoint x: 790, endPoint y: 505, distance: 156.4
click at [790, 505] on div at bounding box center [790, 512] width 21 height 21
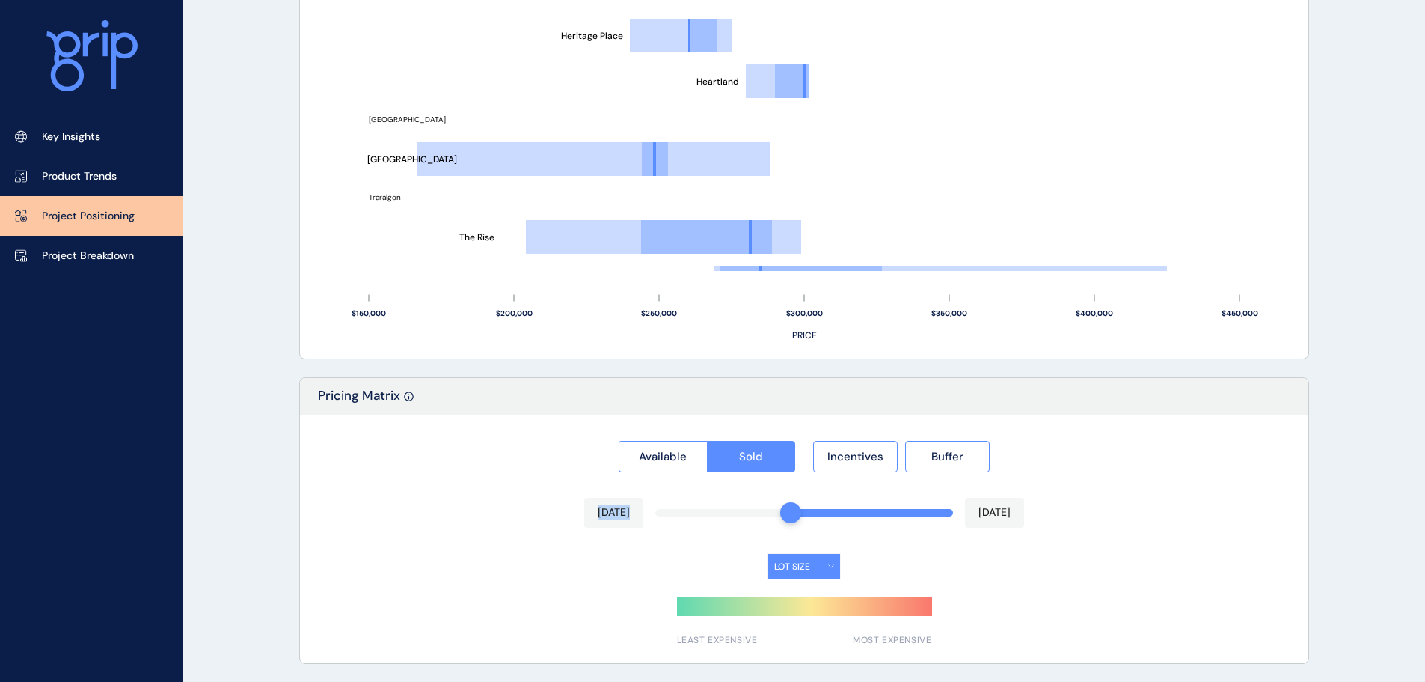
click at [724, 509] on div "Available Sold Incentives Buffer [DATE] [DATE] LOT SIZE LEAST EXPENSIVE MOST EX…" at bounding box center [804, 539] width 1008 height 248
click at [457, 531] on div "Available Sold Incentives Buffer [DATE] [DATE] LOT SIZE LEAST EXPENSIVE MOST EX…" at bounding box center [804, 539] width 1008 height 248
click at [828, 463] on span "Incentives" at bounding box center [855, 456] width 56 height 15
click at [647, 456] on span "Available" at bounding box center [663, 456] width 48 height 15
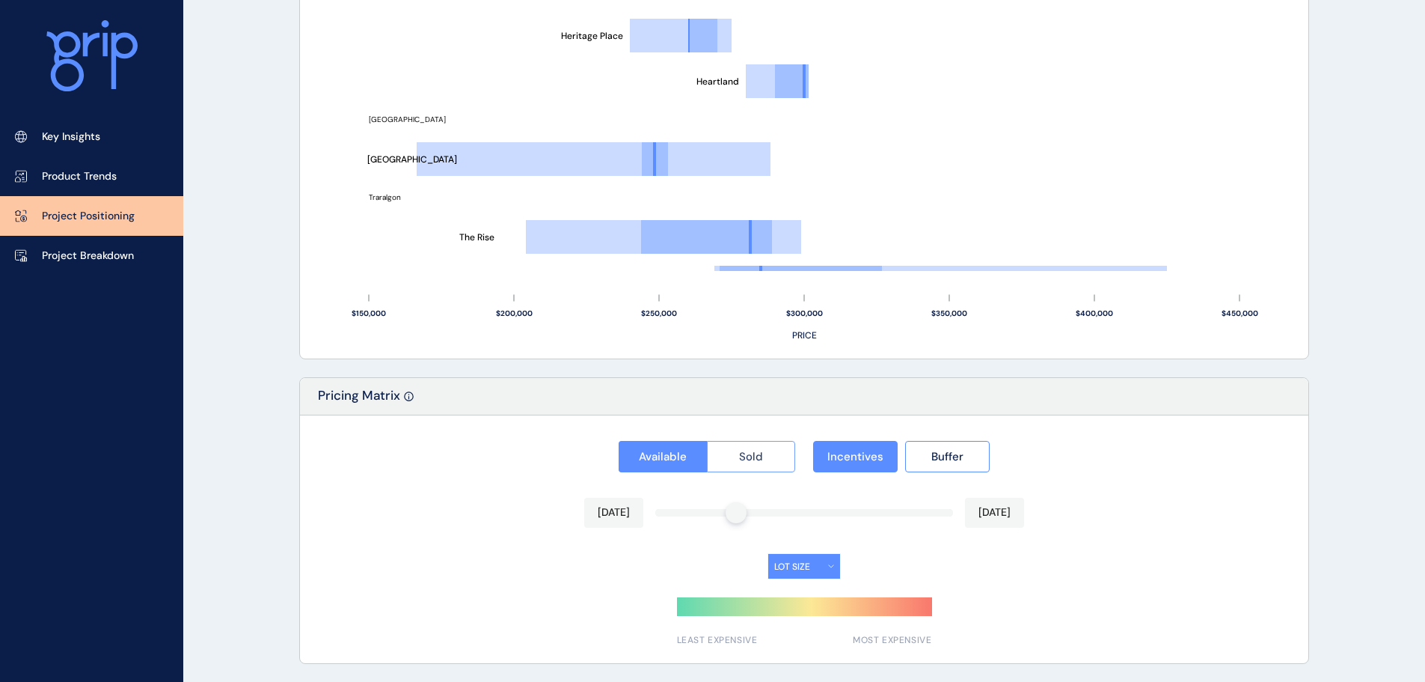
click at [726, 455] on button "Sold" at bounding box center [751, 456] width 89 height 31
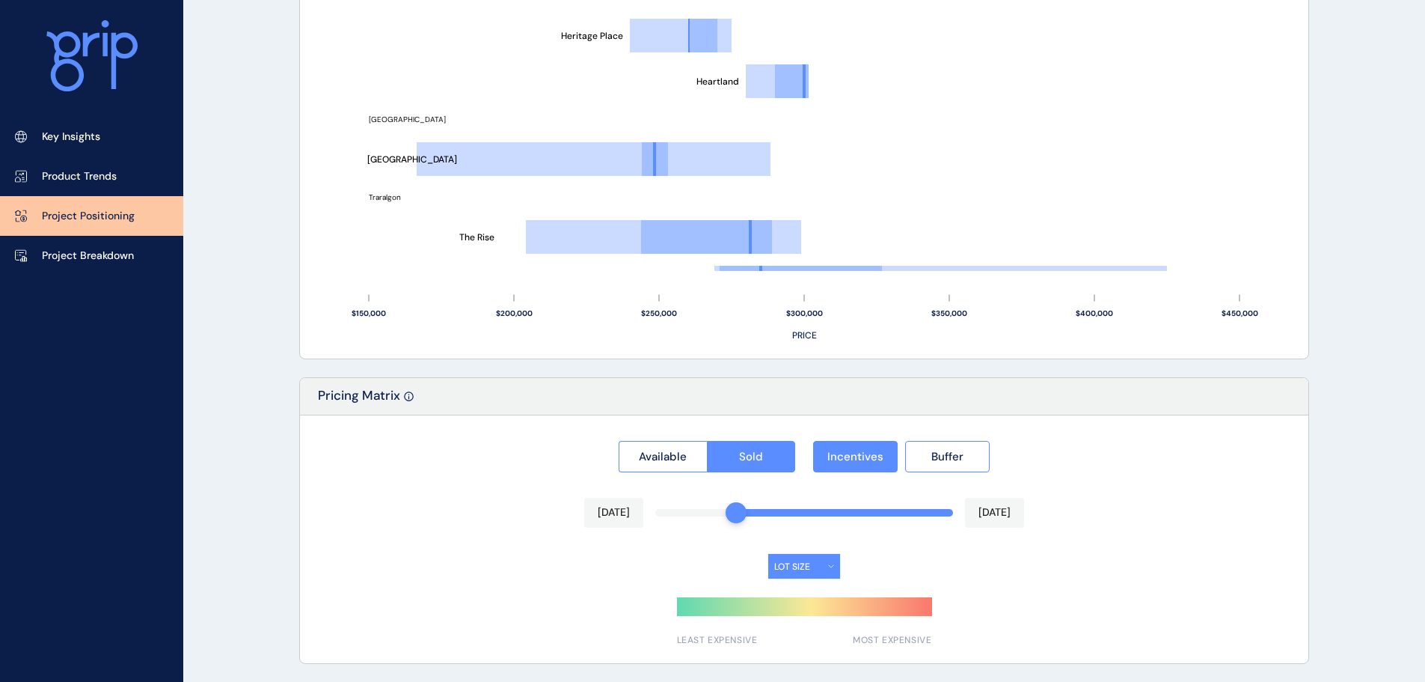
click at [812, 555] on button "LOT SIZE" at bounding box center [804, 566] width 72 height 25
click at [813, 563] on button "LOT SIZE" at bounding box center [804, 566] width 72 height 25
click at [833, 563] on button "LOT SIZE" at bounding box center [804, 566] width 72 height 25
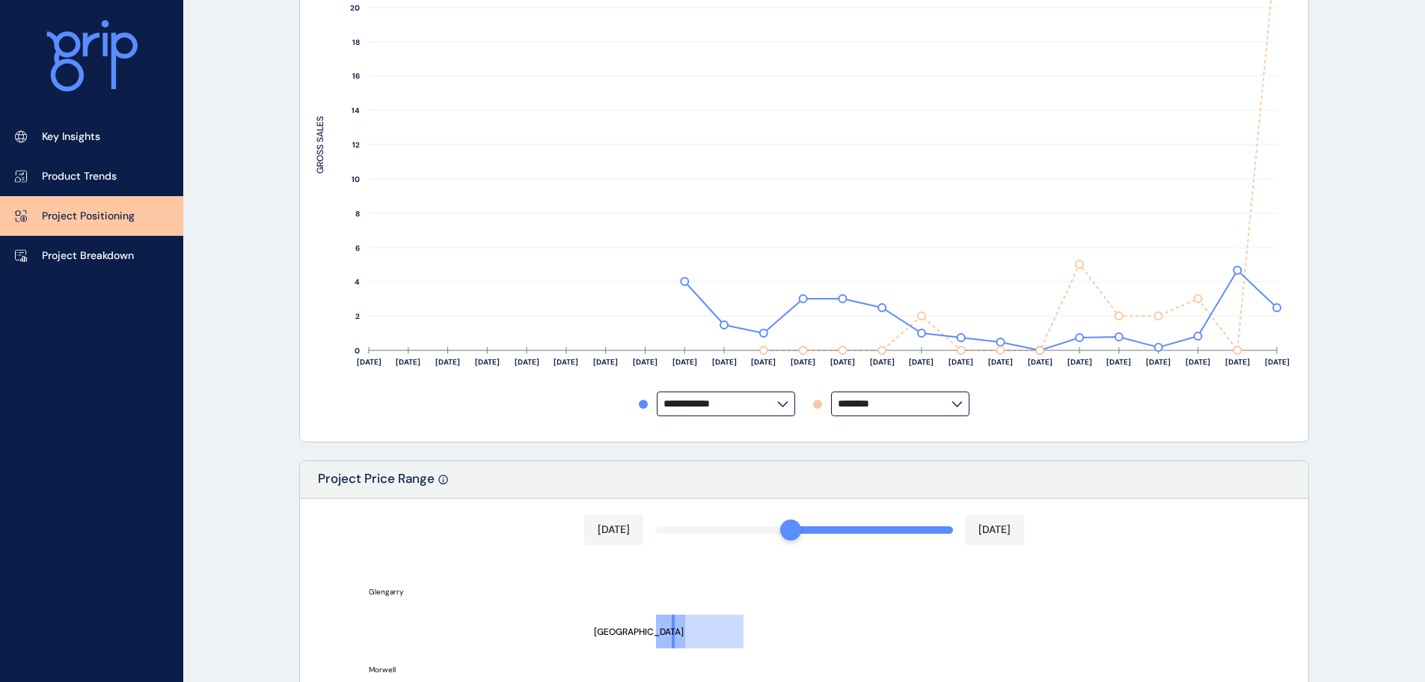
scroll to position [743, 0]
